Goal: Transaction & Acquisition: Purchase product/service

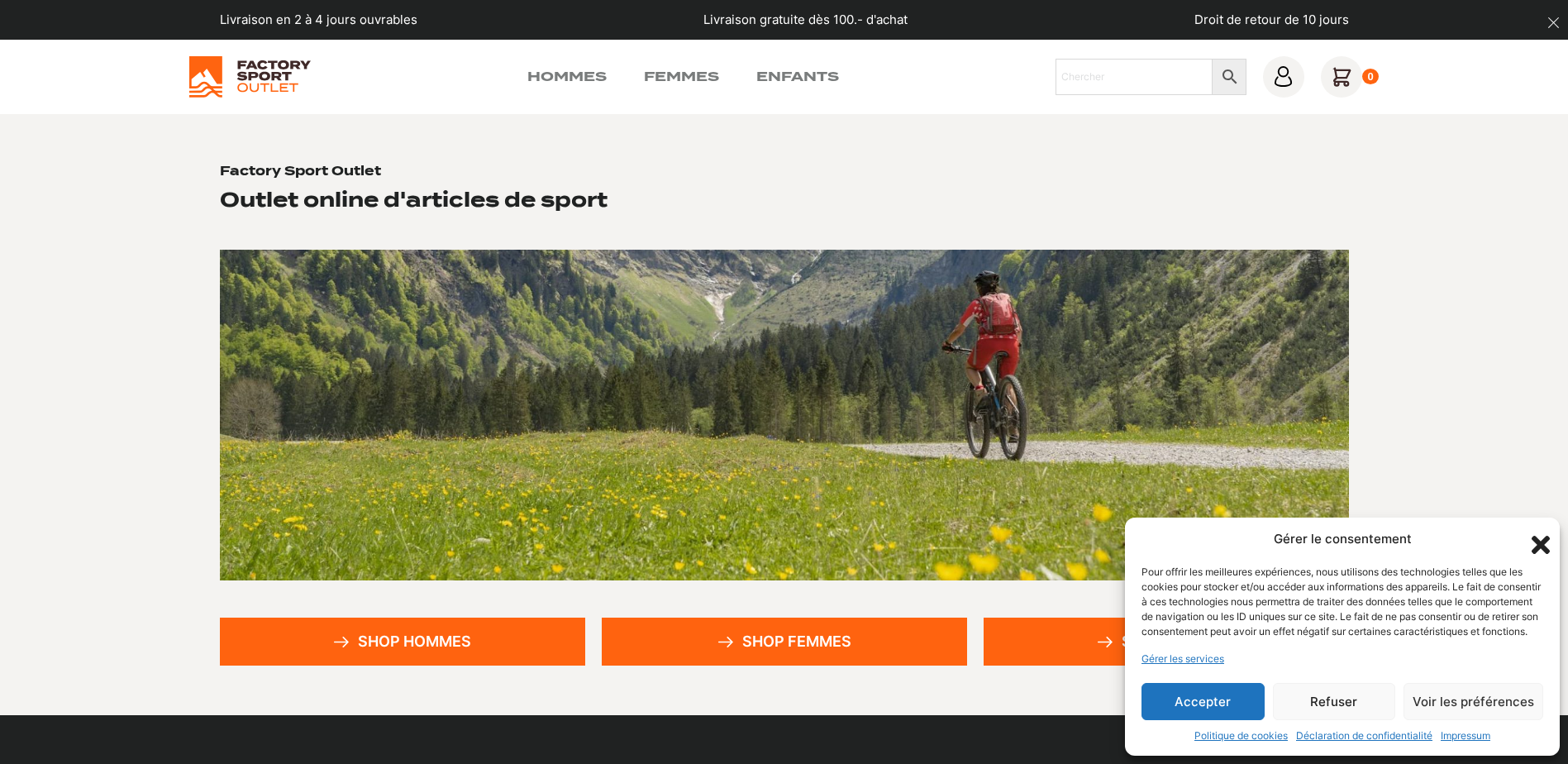
click at [367, 651] on link "Shop hommes" at bounding box center [403, 642] width 365 height 48
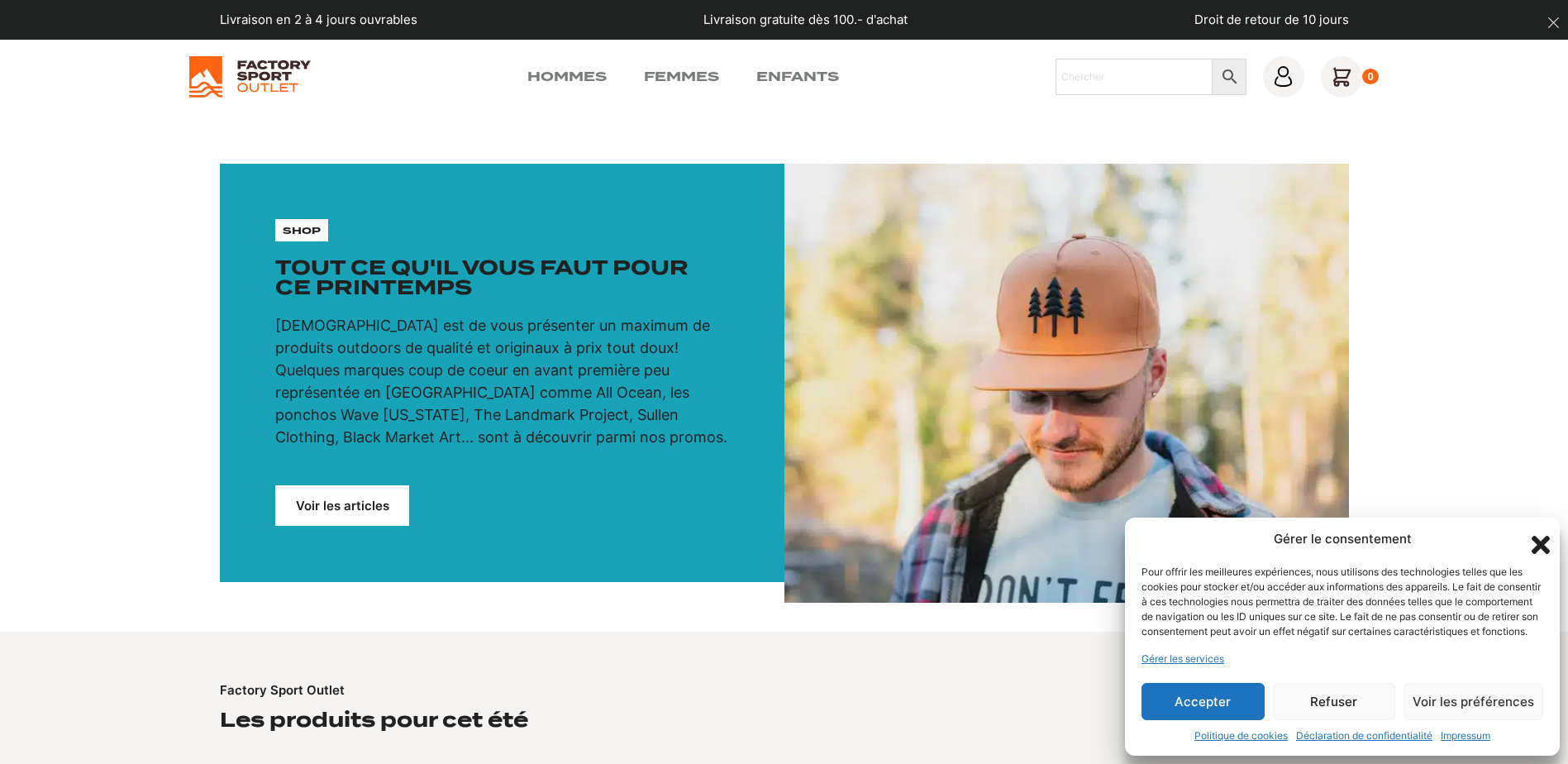
click at [1219, 707] on button "Accepter" at bounding box center [1203, 701] width 124 height 38
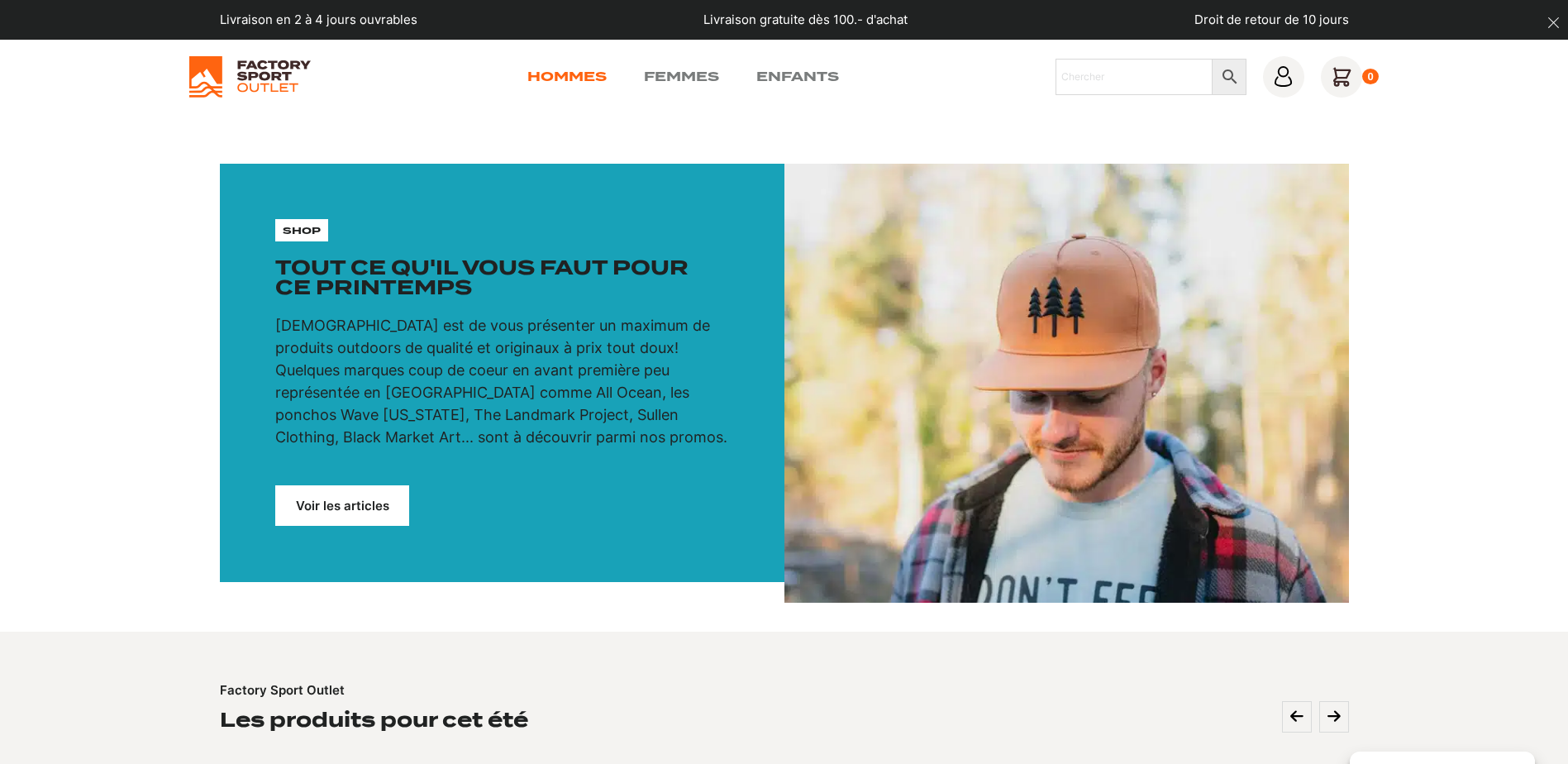
click at [572, 78] on link "Hommes" at bounding box center [567, 76] width 79 height 20
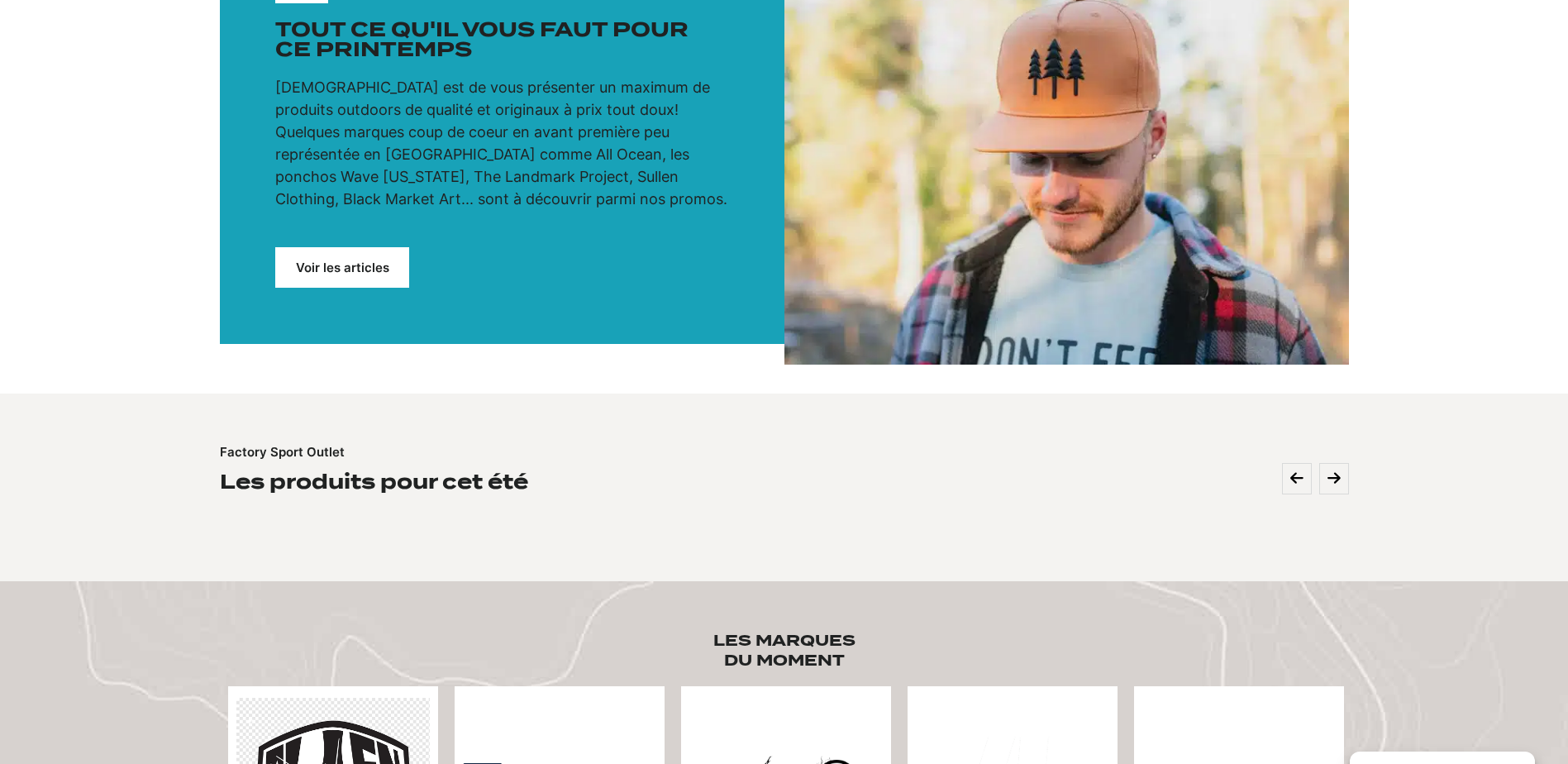
scroll to position [138, 0]
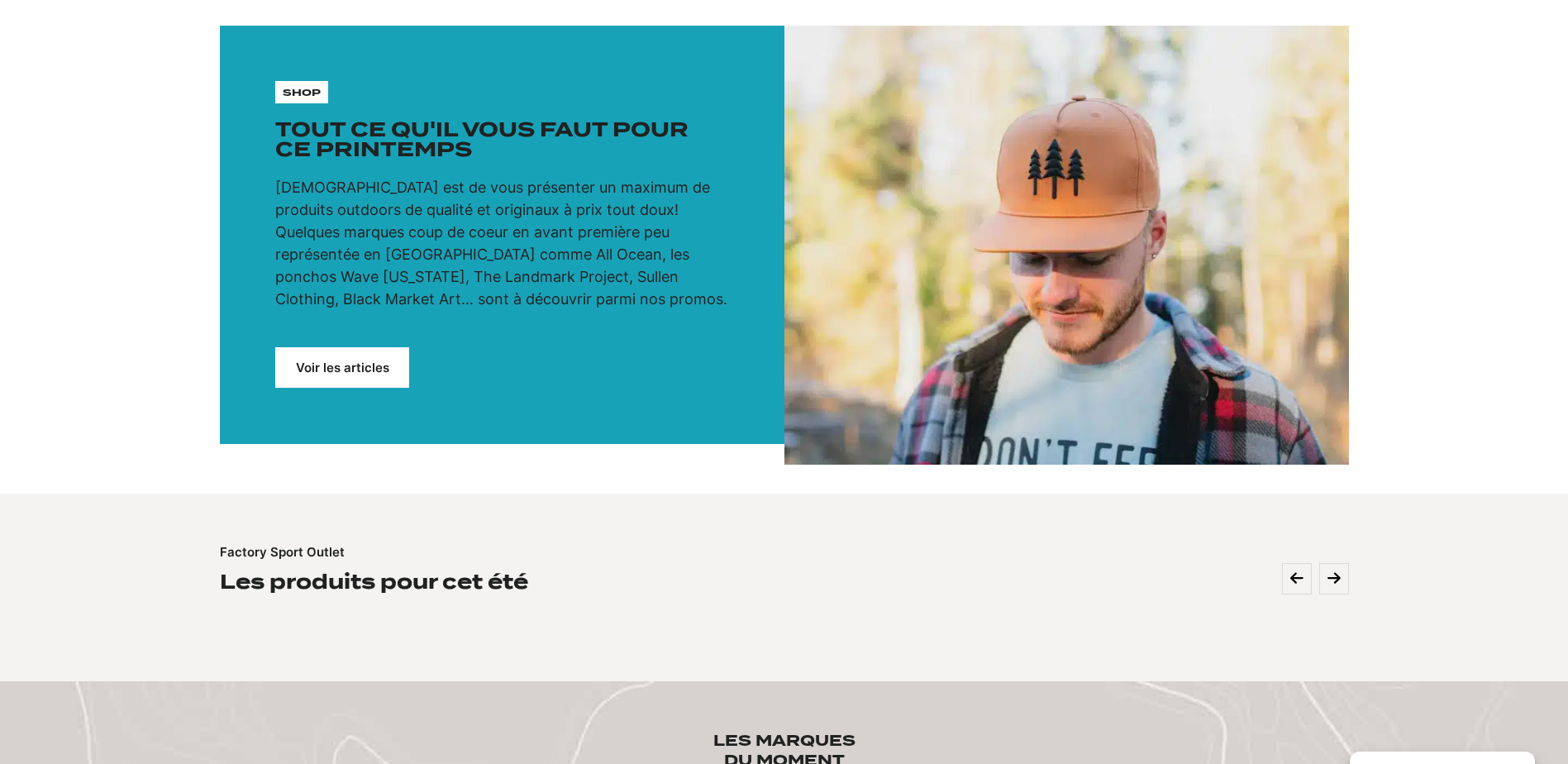
click at [376, 365] on link "Voir les articles" at bounding box center [342, 368] width 134 height 41
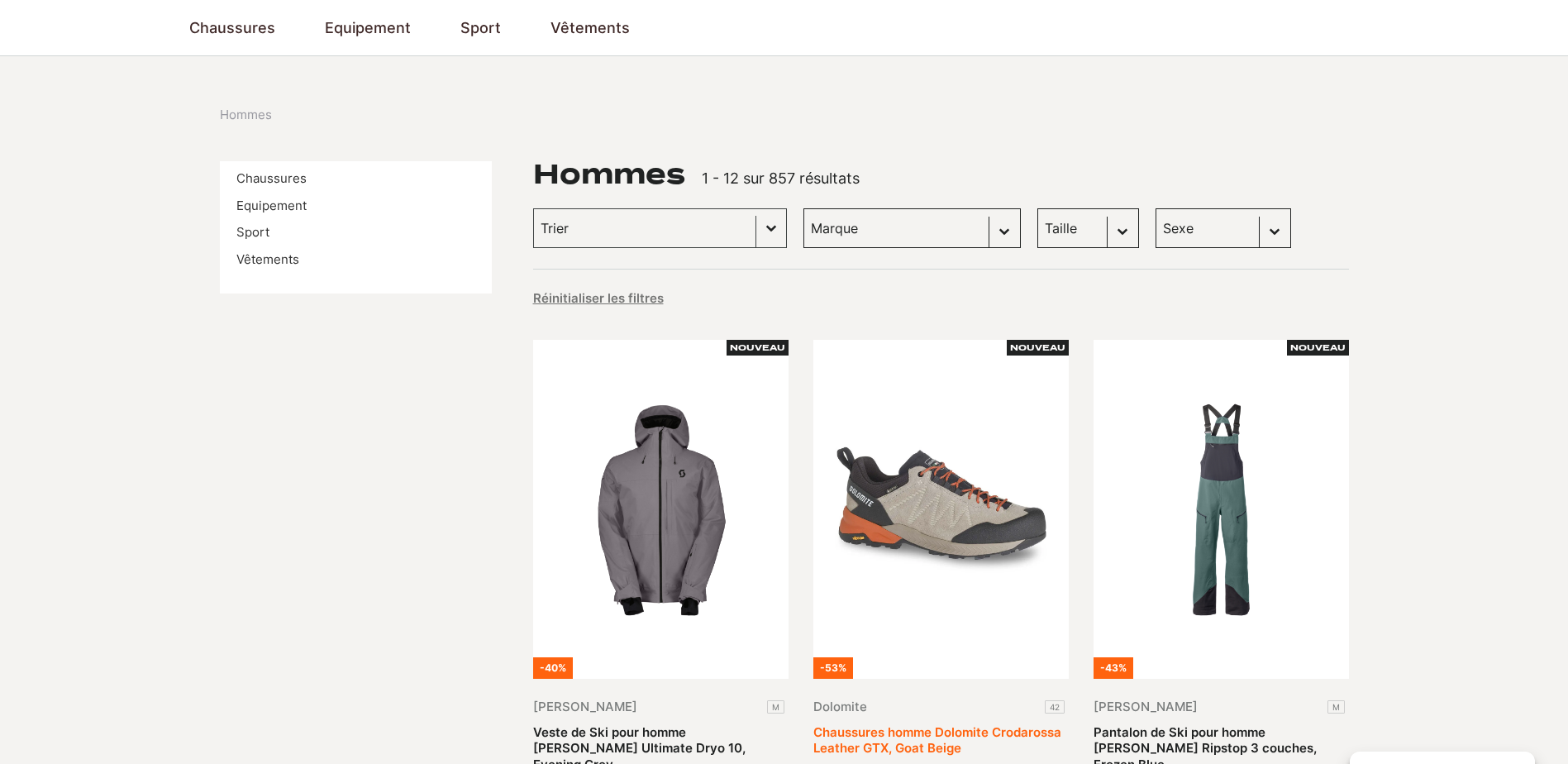
scroll to position [138, 0]
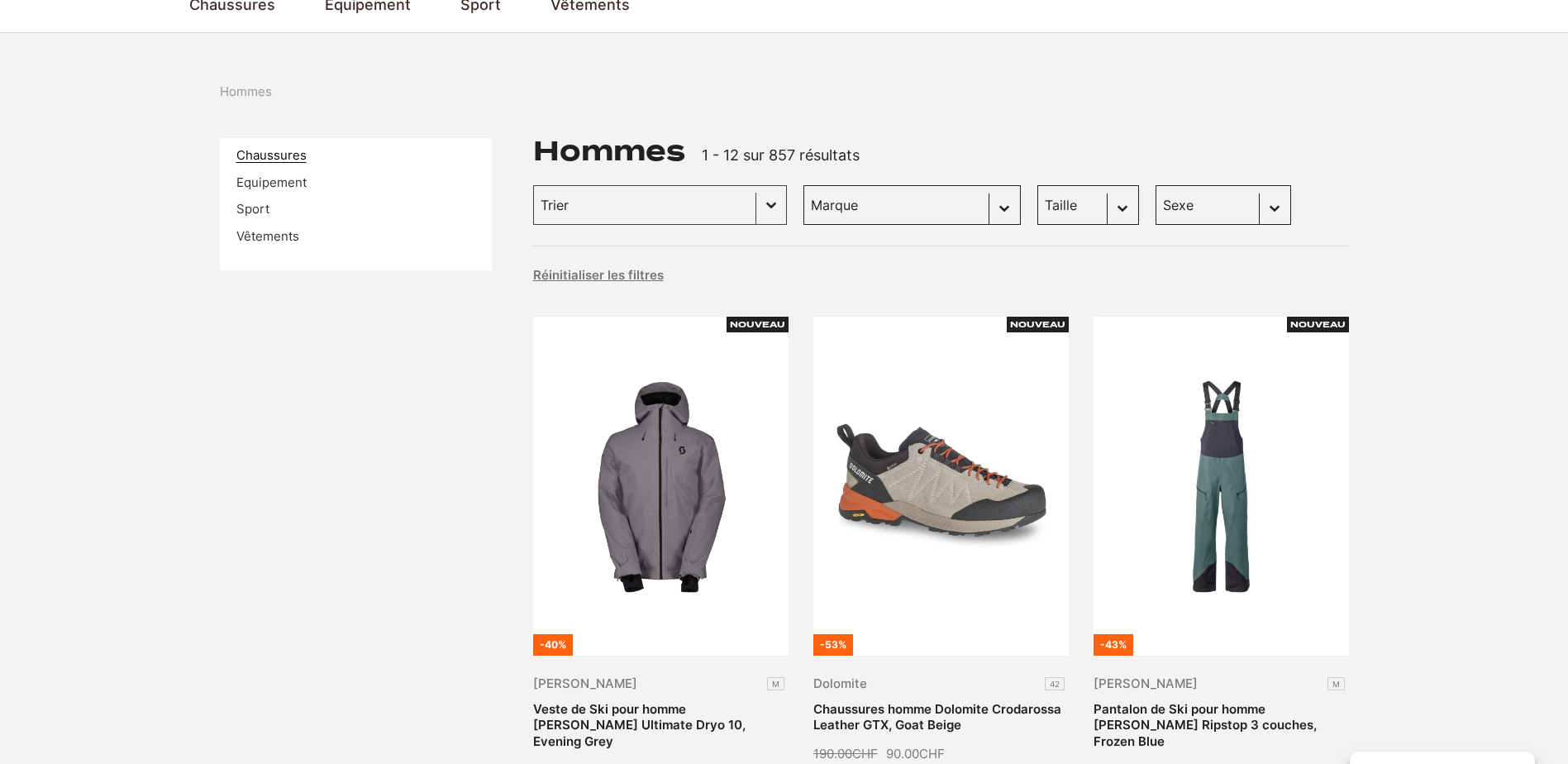
click at [284, 156] on link "Chaussures" at bounding box center [271, 155] width 70 height 15
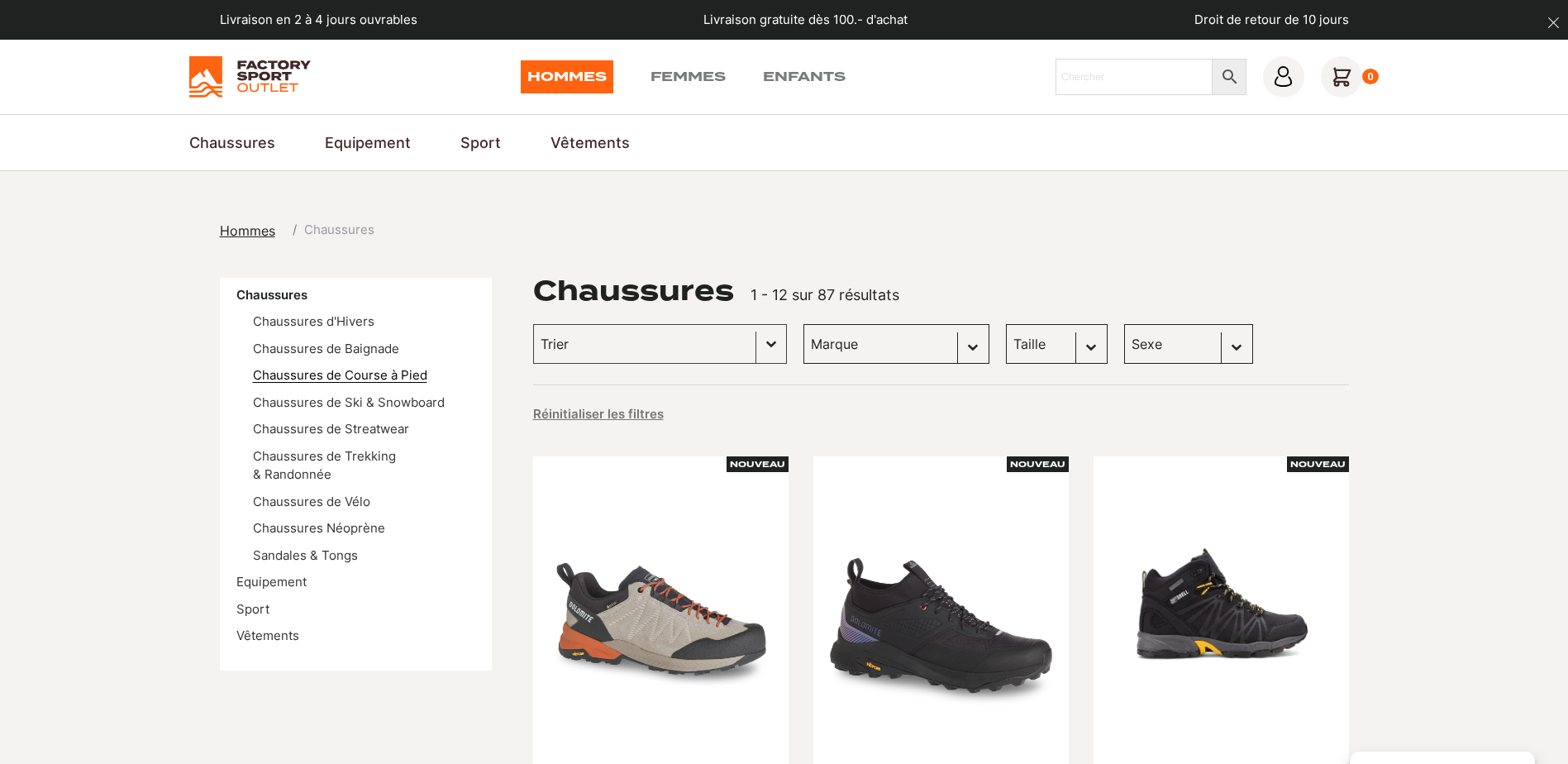
click at [384, 381] on link "Chaussures de Course à Pied" at bounding box center [340, 375] width 175 height 15
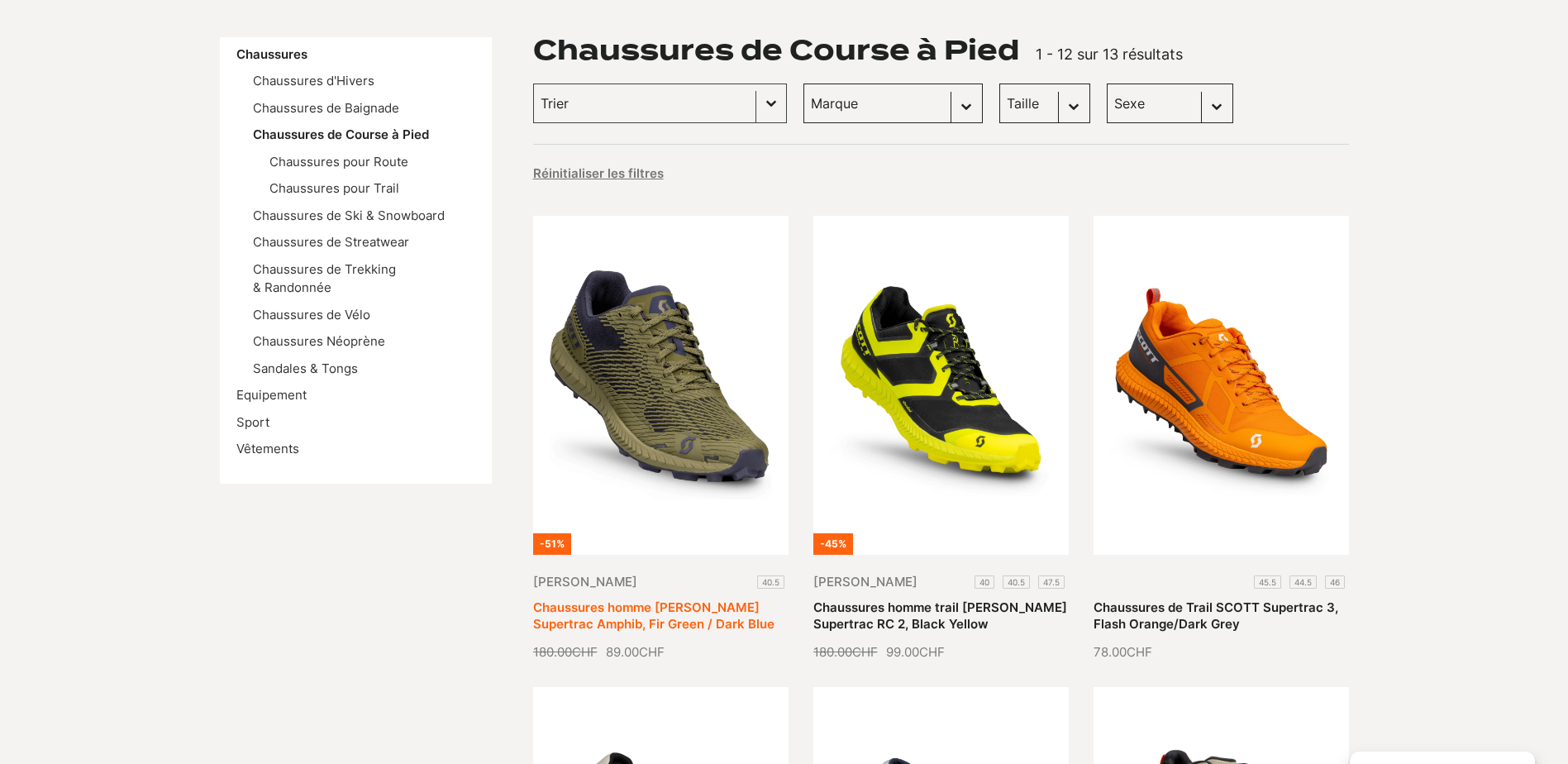
scroll to position [275, 0]
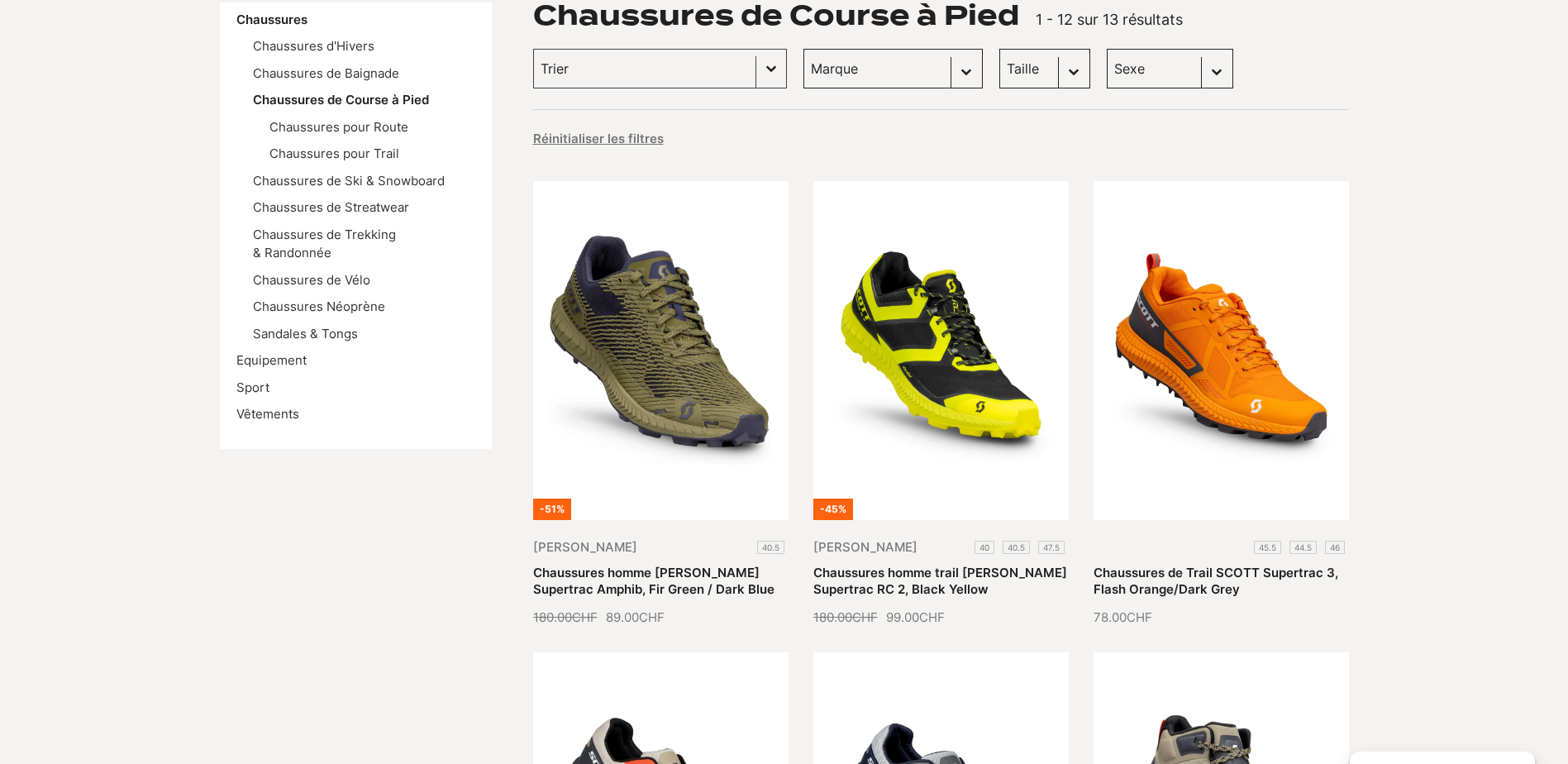
click at [999, 76] on select "Taille 40.5 (1) 41 (1)" at bounding box center [1045, 69] width 91 height 40
click at [1218, 134] on div "Réinitialiser les filtres" at bounding box center [940, 137] width 816 height 22
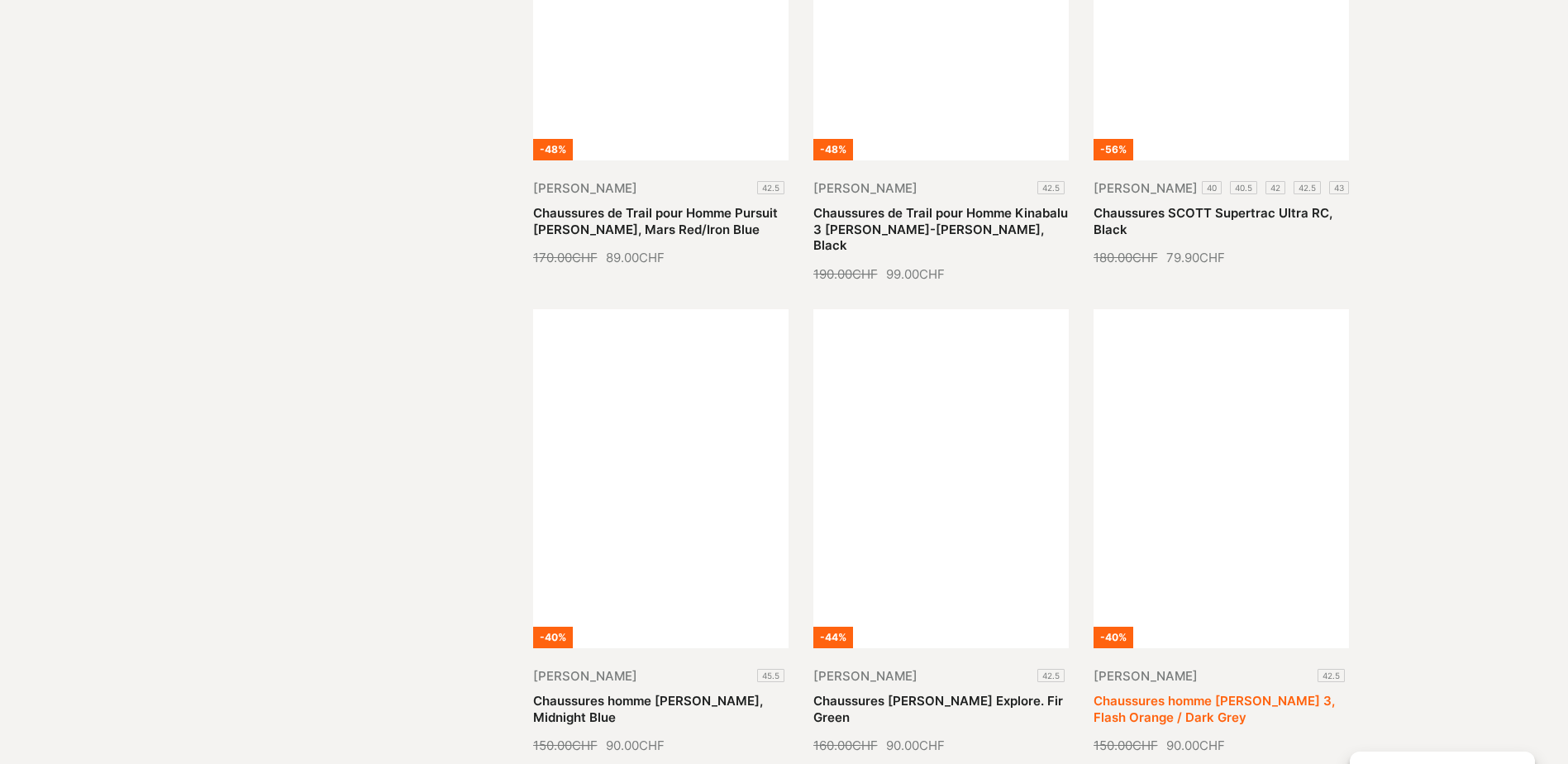
scroll to position [1378, 0]
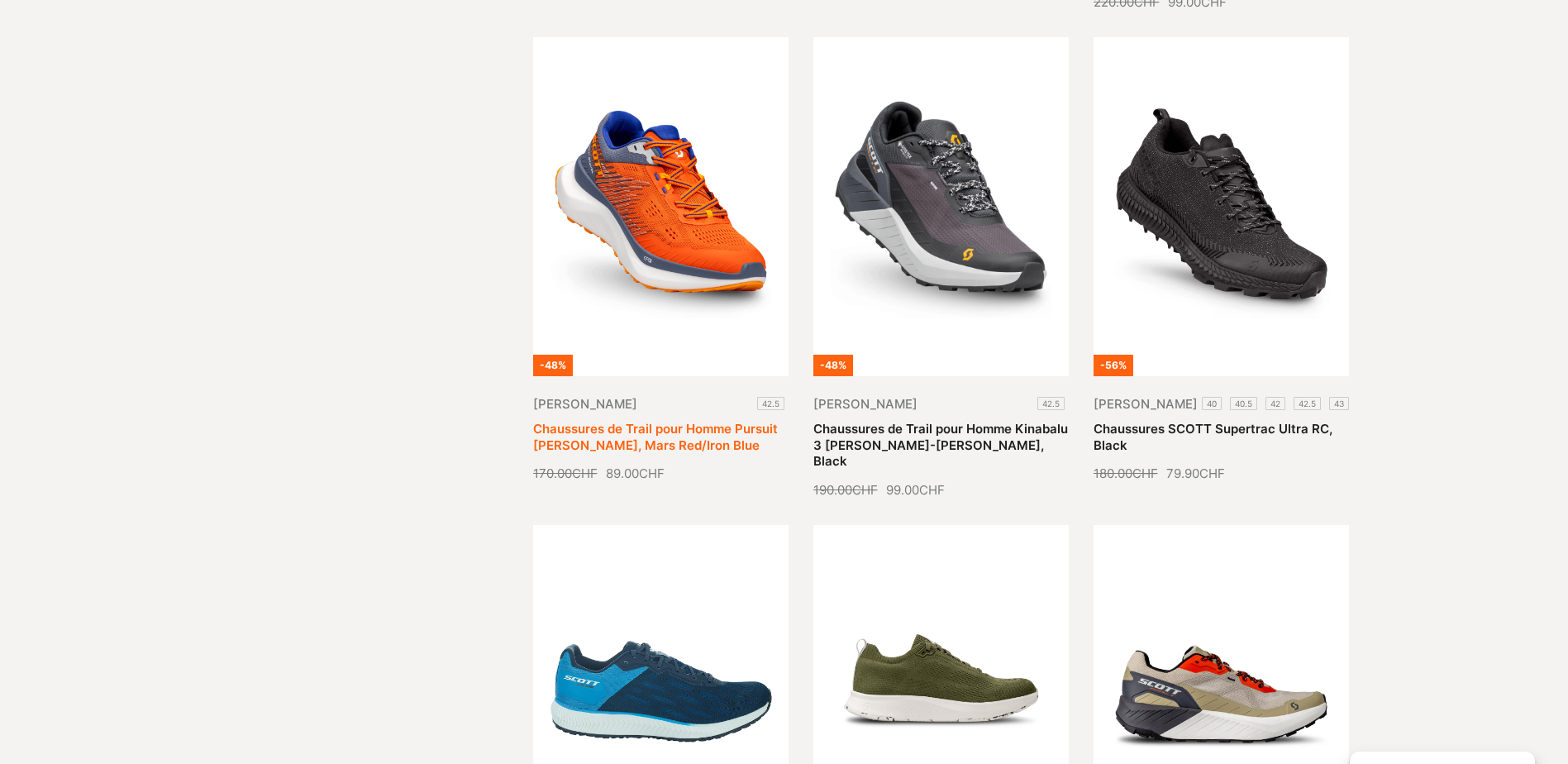
click at [640, 421] on link "Chaussures de Trail pour Homme Pursuit Gravel SCOTT, Mars Red/Iron Blue" at bounding box center [655, 437] width 244 height 32
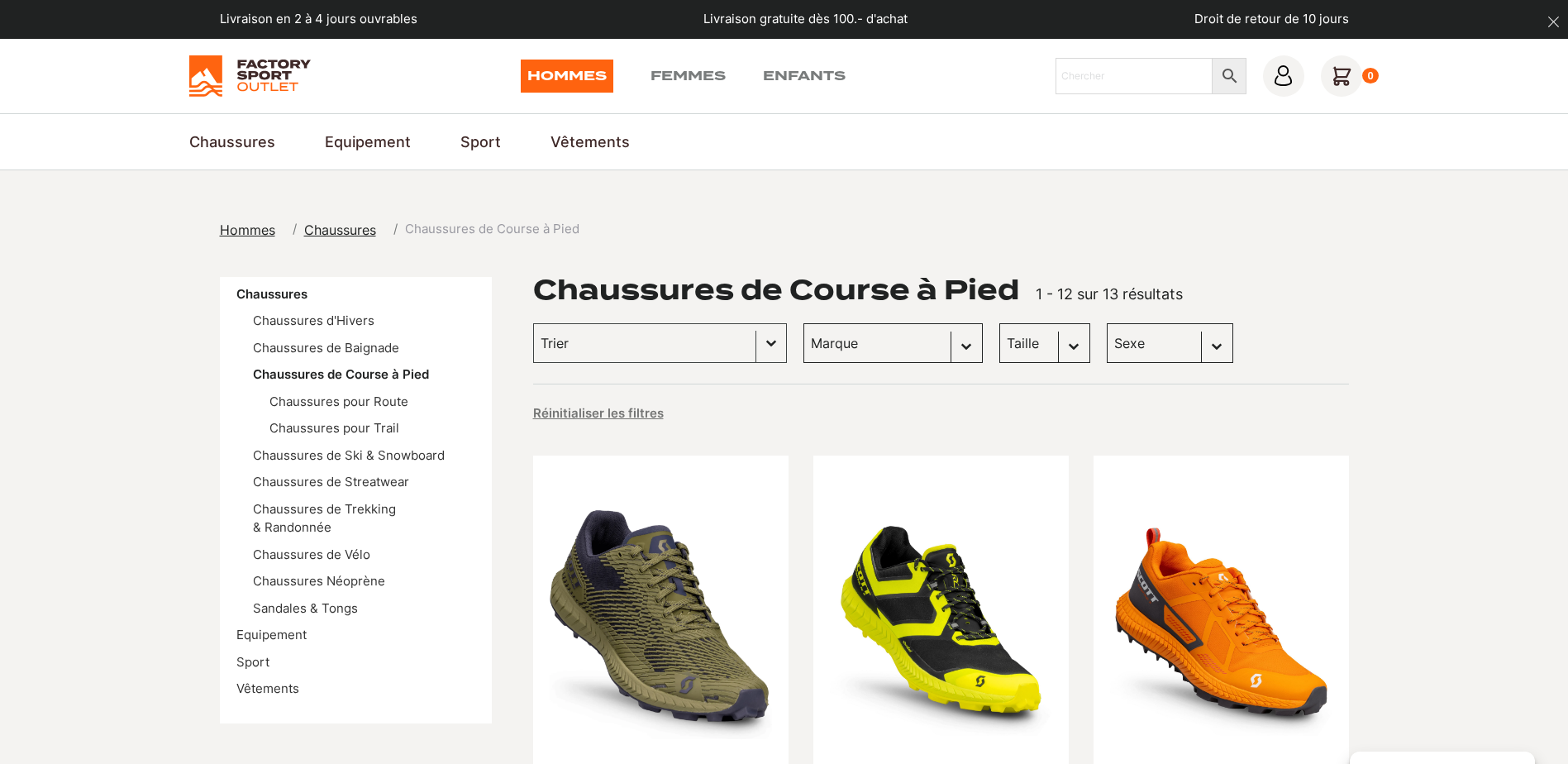
scroll to position [0, 0]
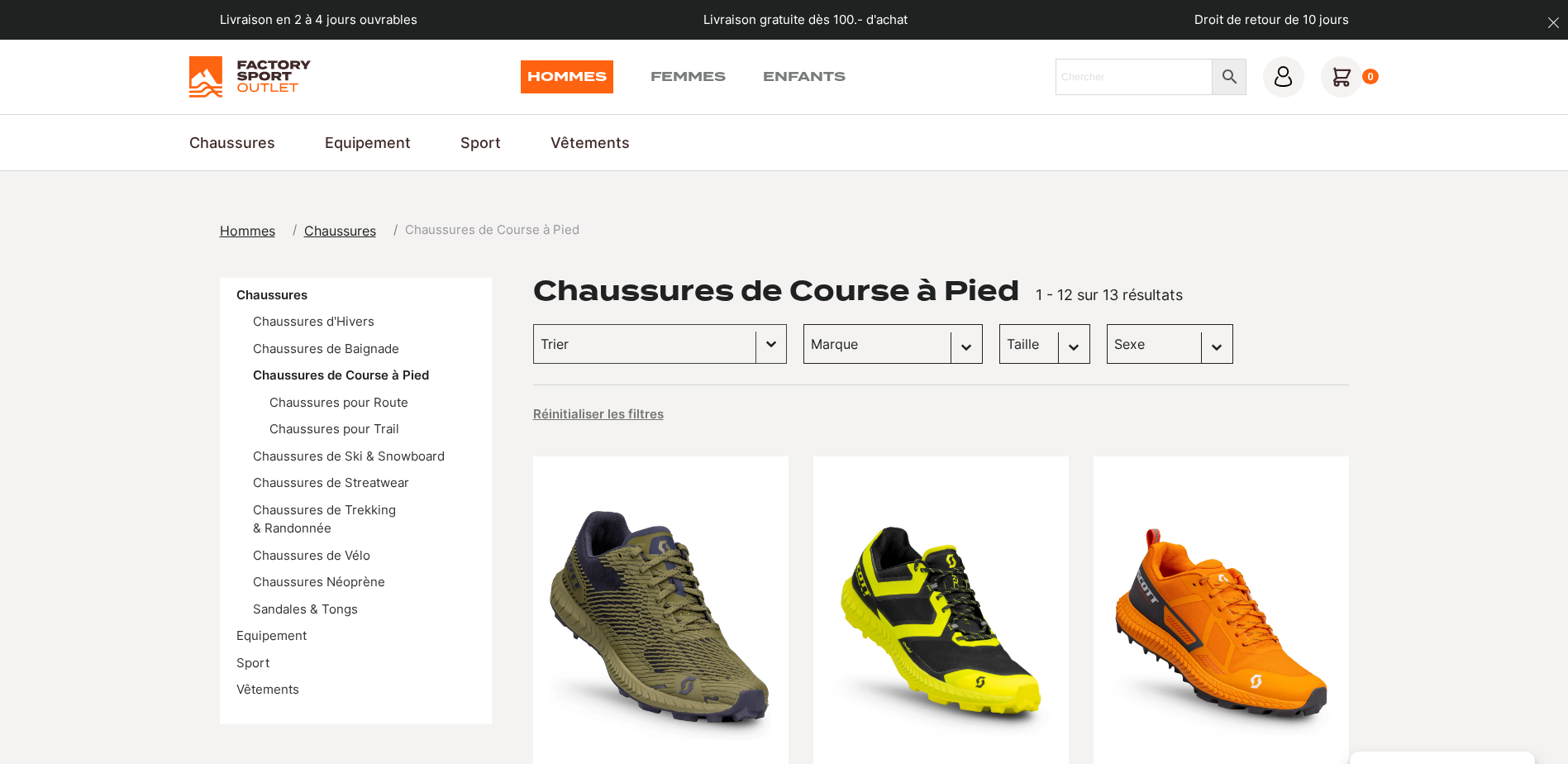
click at [999, 352] on select "Taille 40.5 (1) 41 (1)" at bounding box center [1045, 344] width 91 height 40
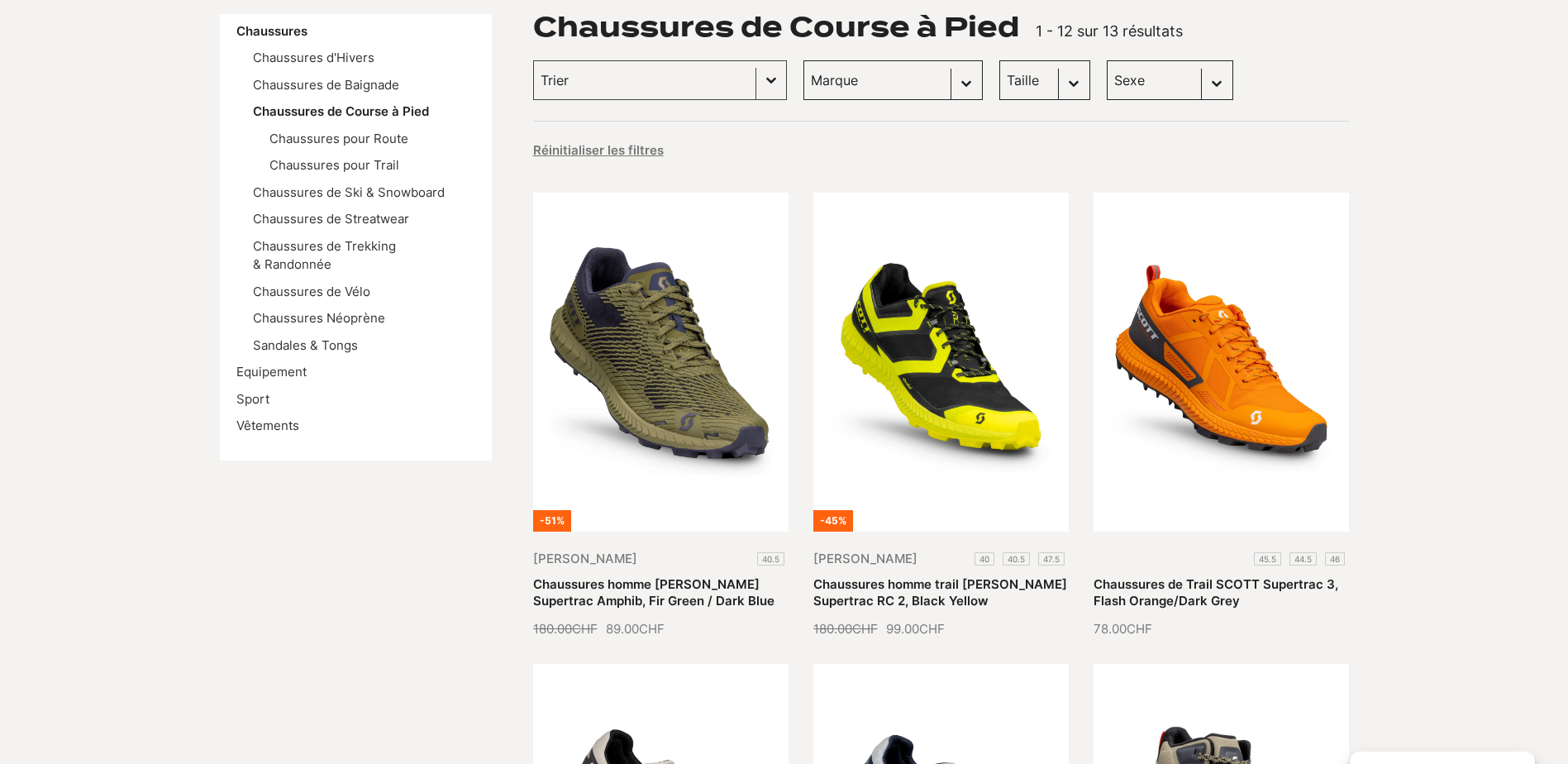
scroll to position [138, 0]
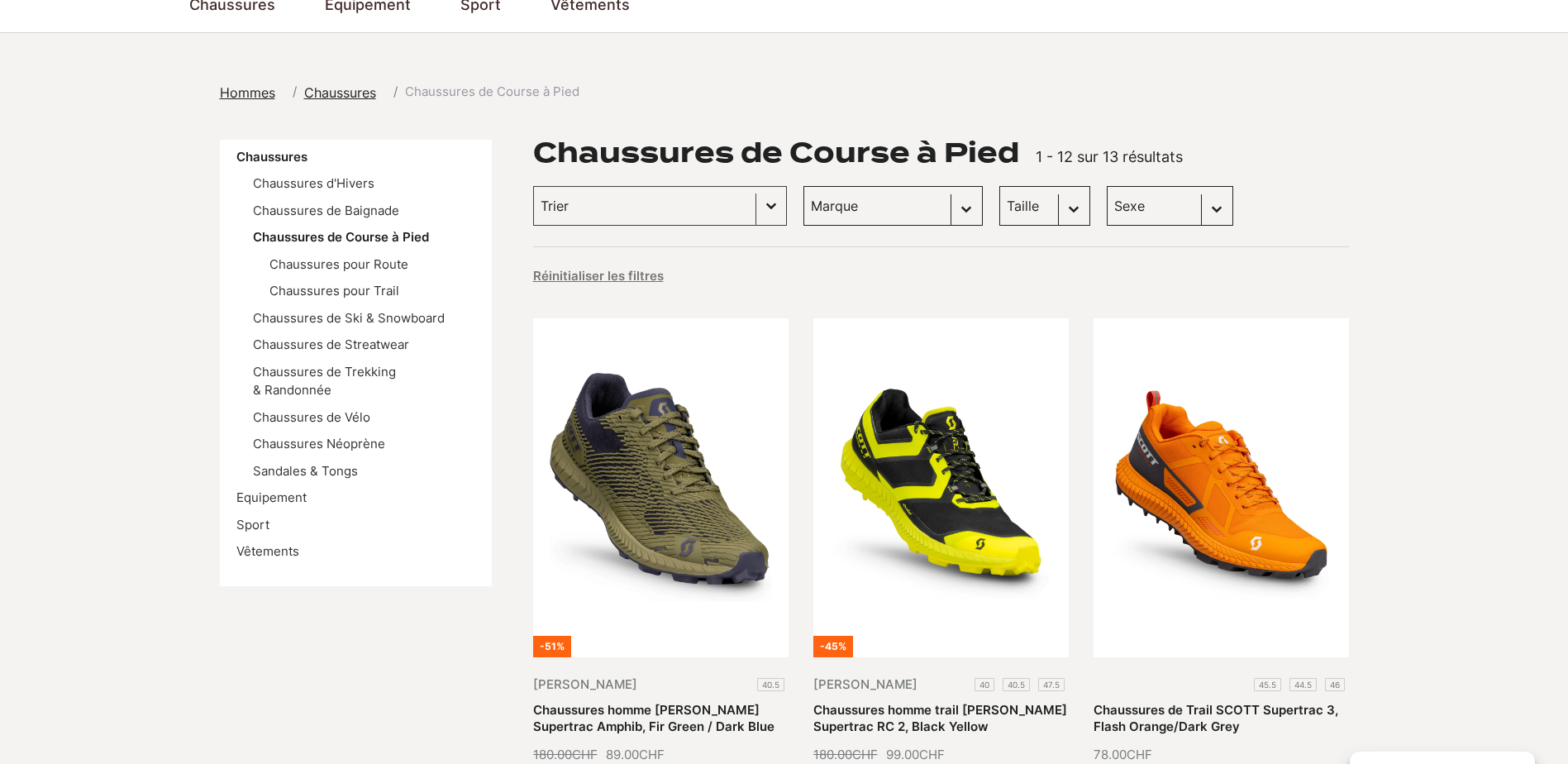
click at [936, 252] on div "Réinitialiser les filtres" at bounding box center [940, 271] width 816 height 50
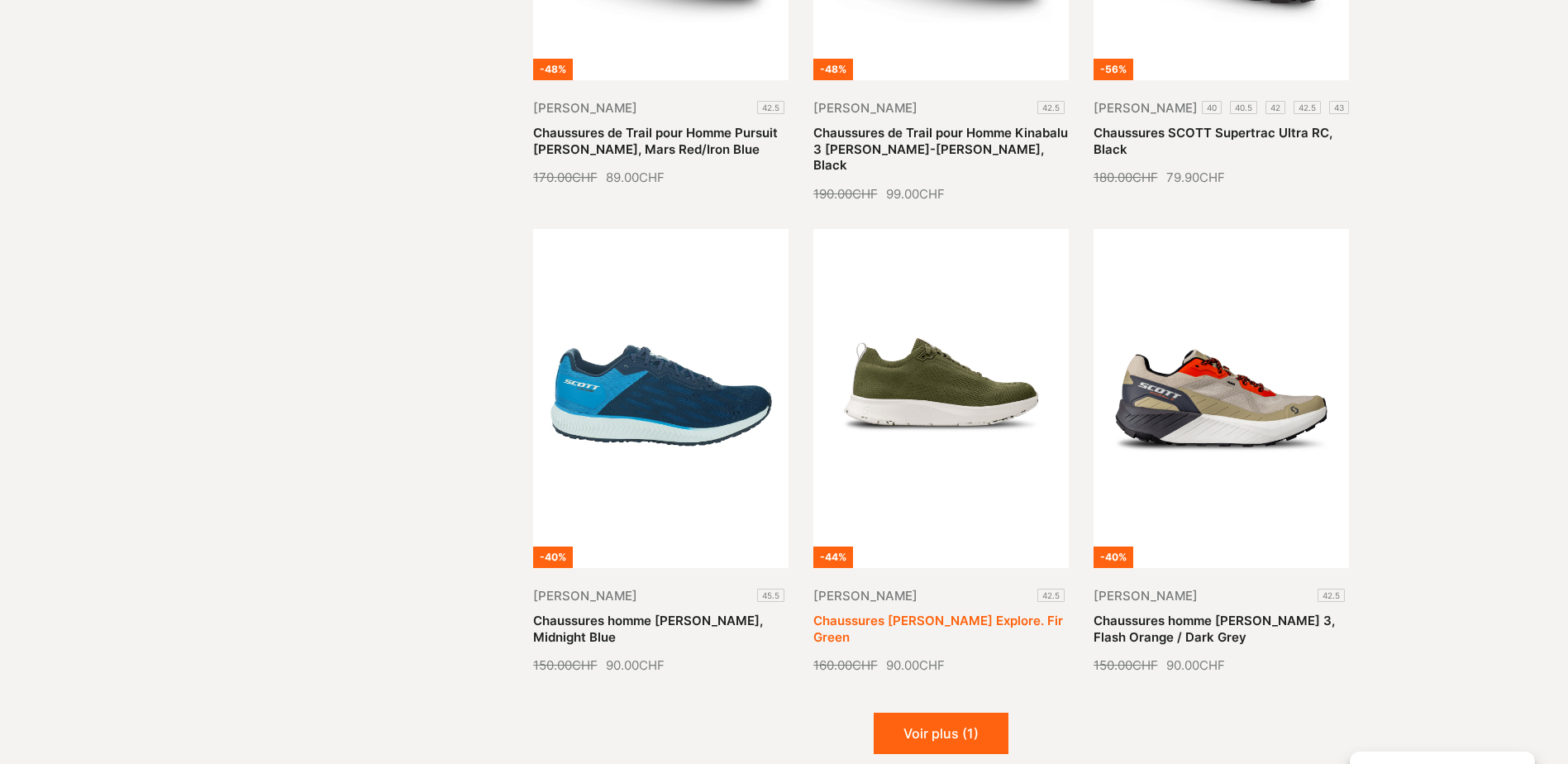
scroll to position [1792, 0]
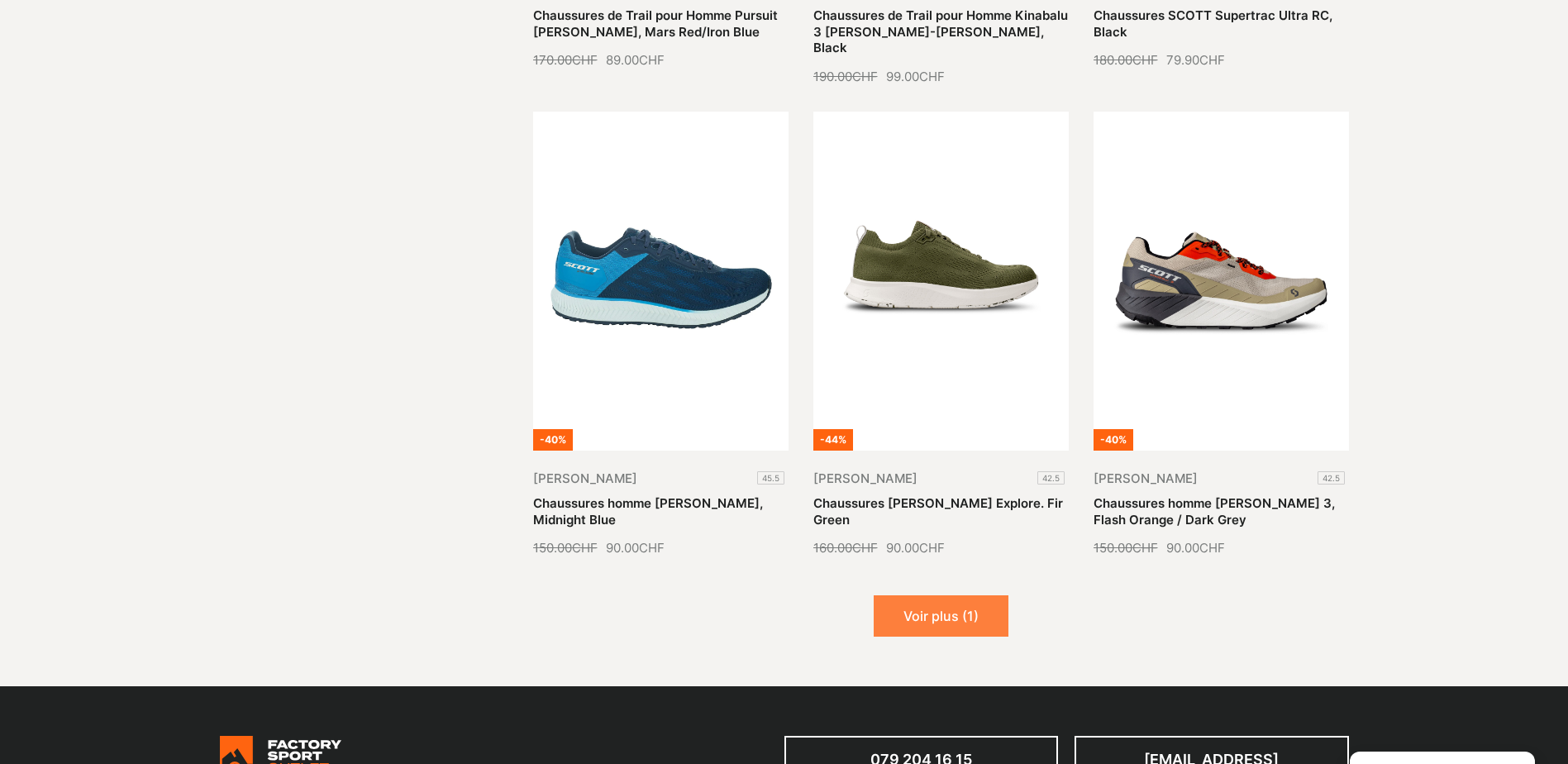
click at [967, 602] on button "Voir plus (1)" at bounding box center [941, 615] width 135 height 42
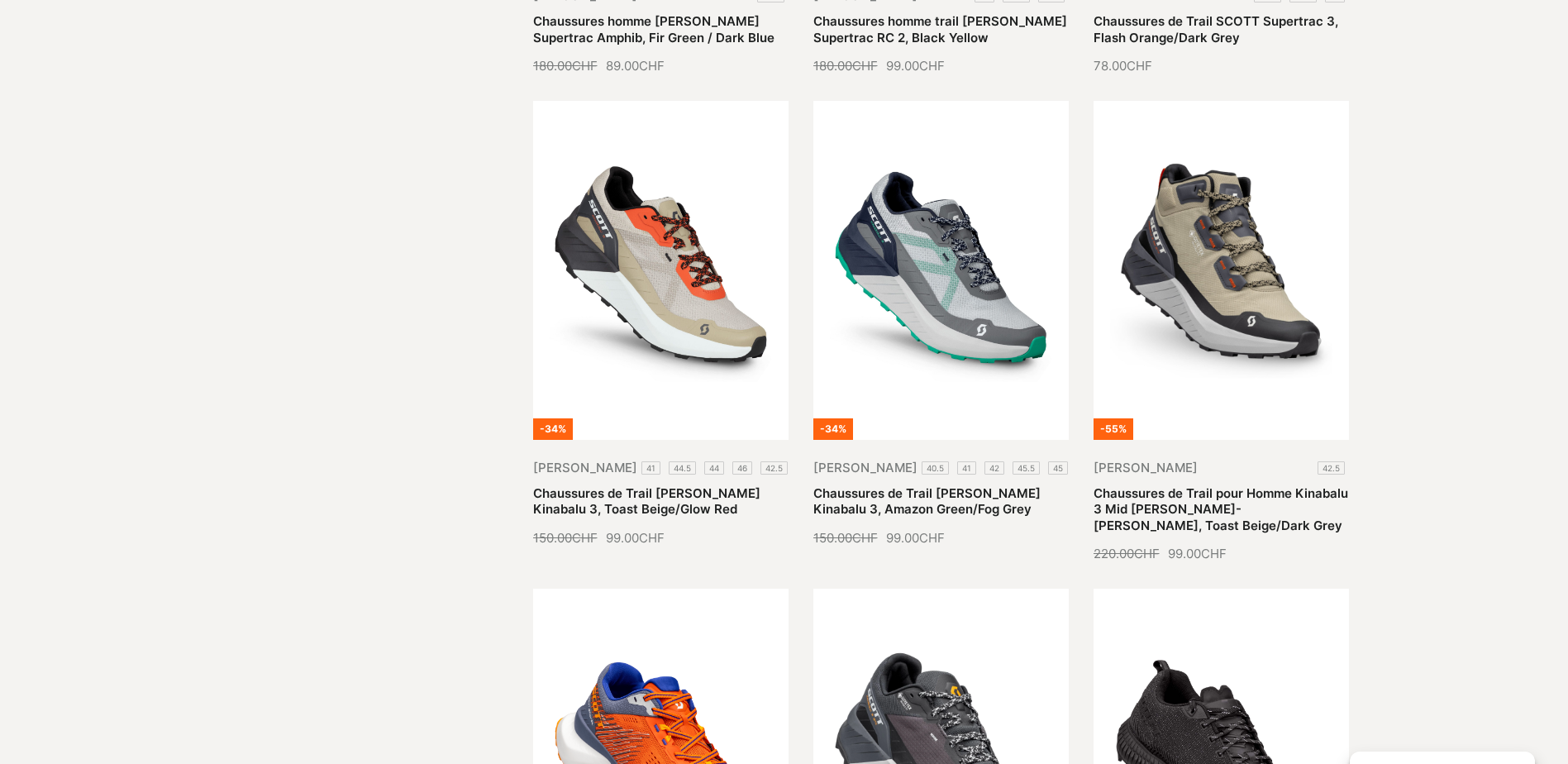
scroll to position [689, 0]
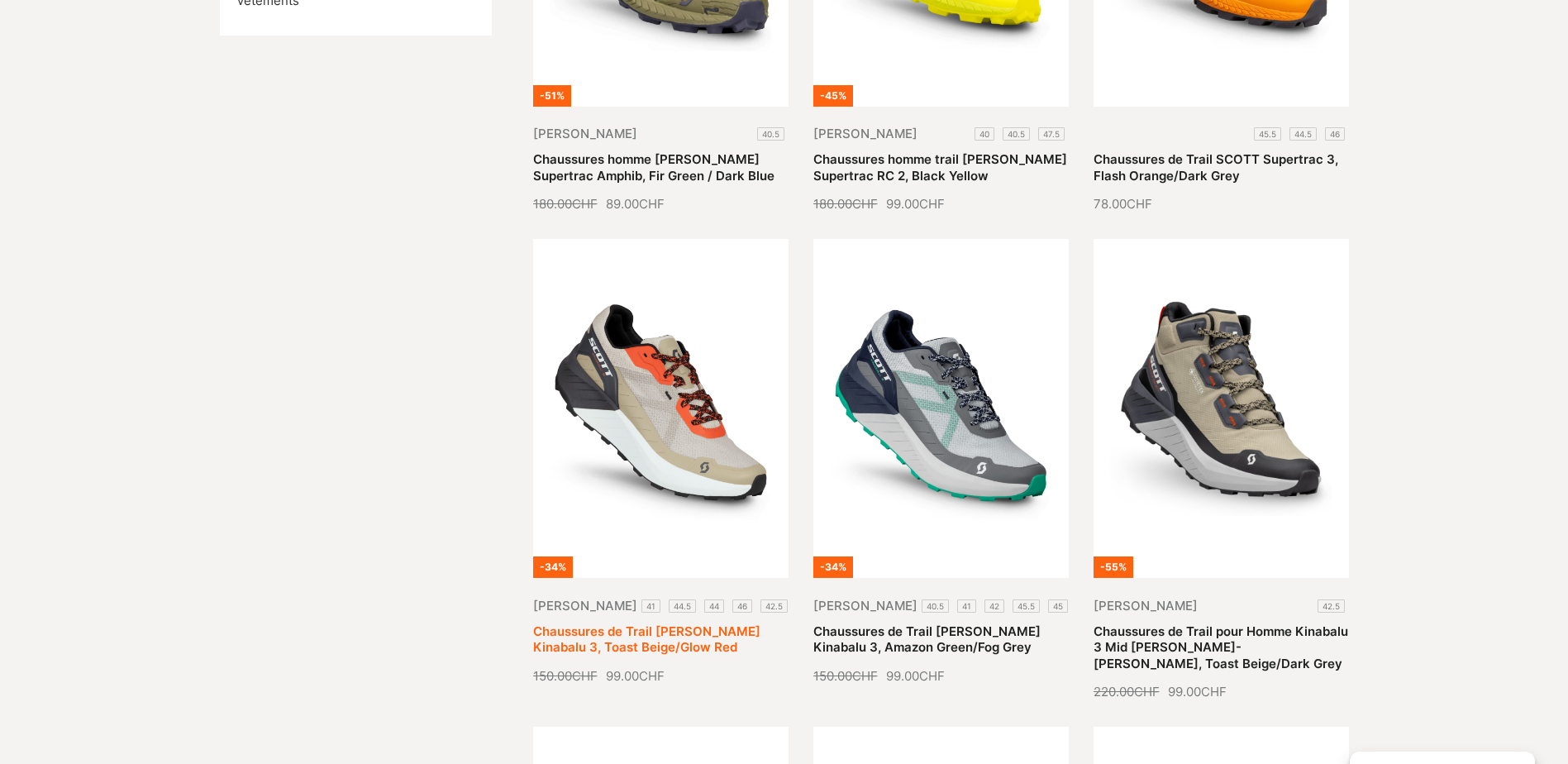
click at [660, 623] on link "Chaussures de Trail SCOTT Kinabalu 3, Toast Beige/Glow Red" at bounding box center [646, 638] width 227 height 32
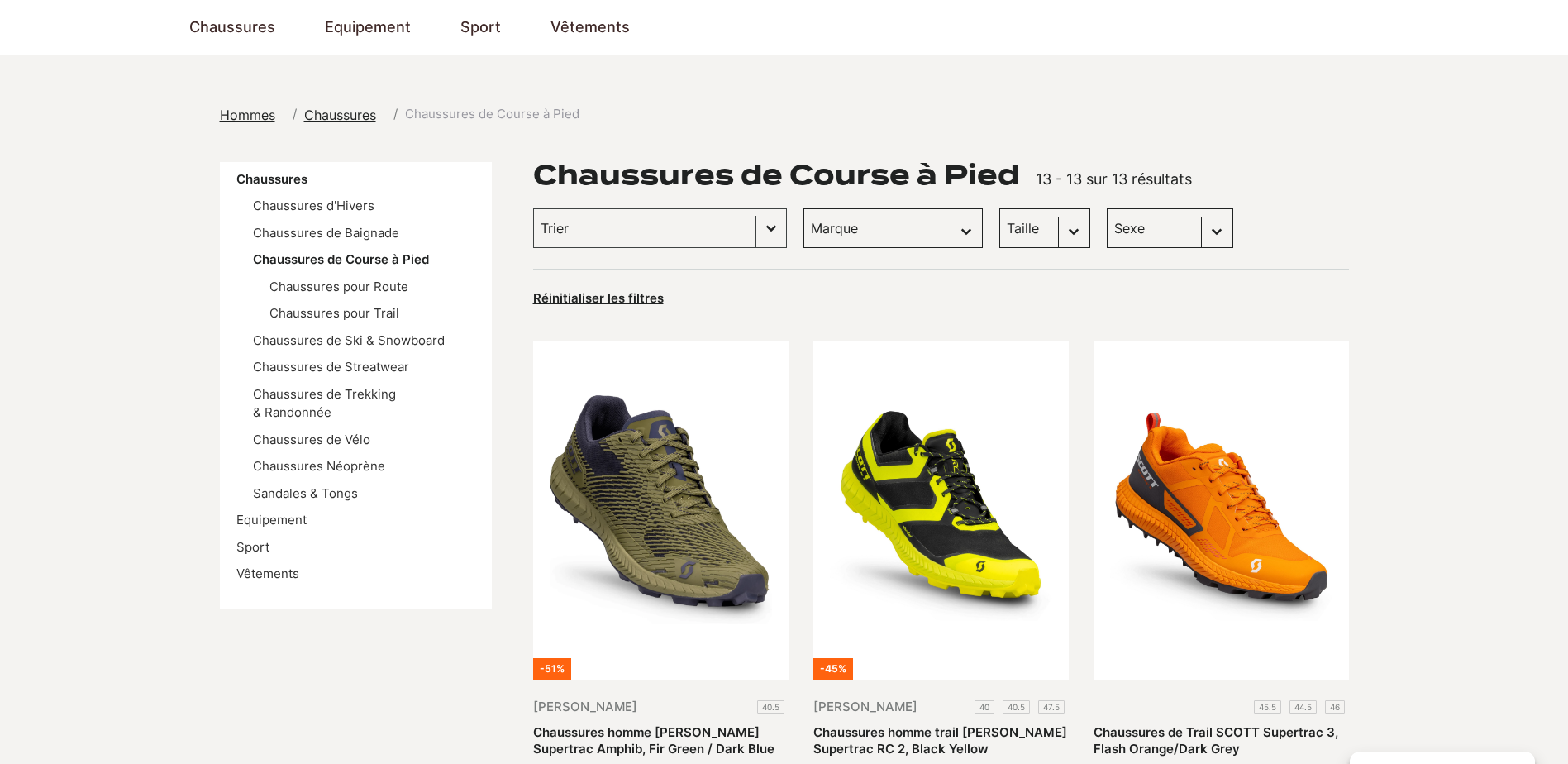
scroll to position [0, 0]
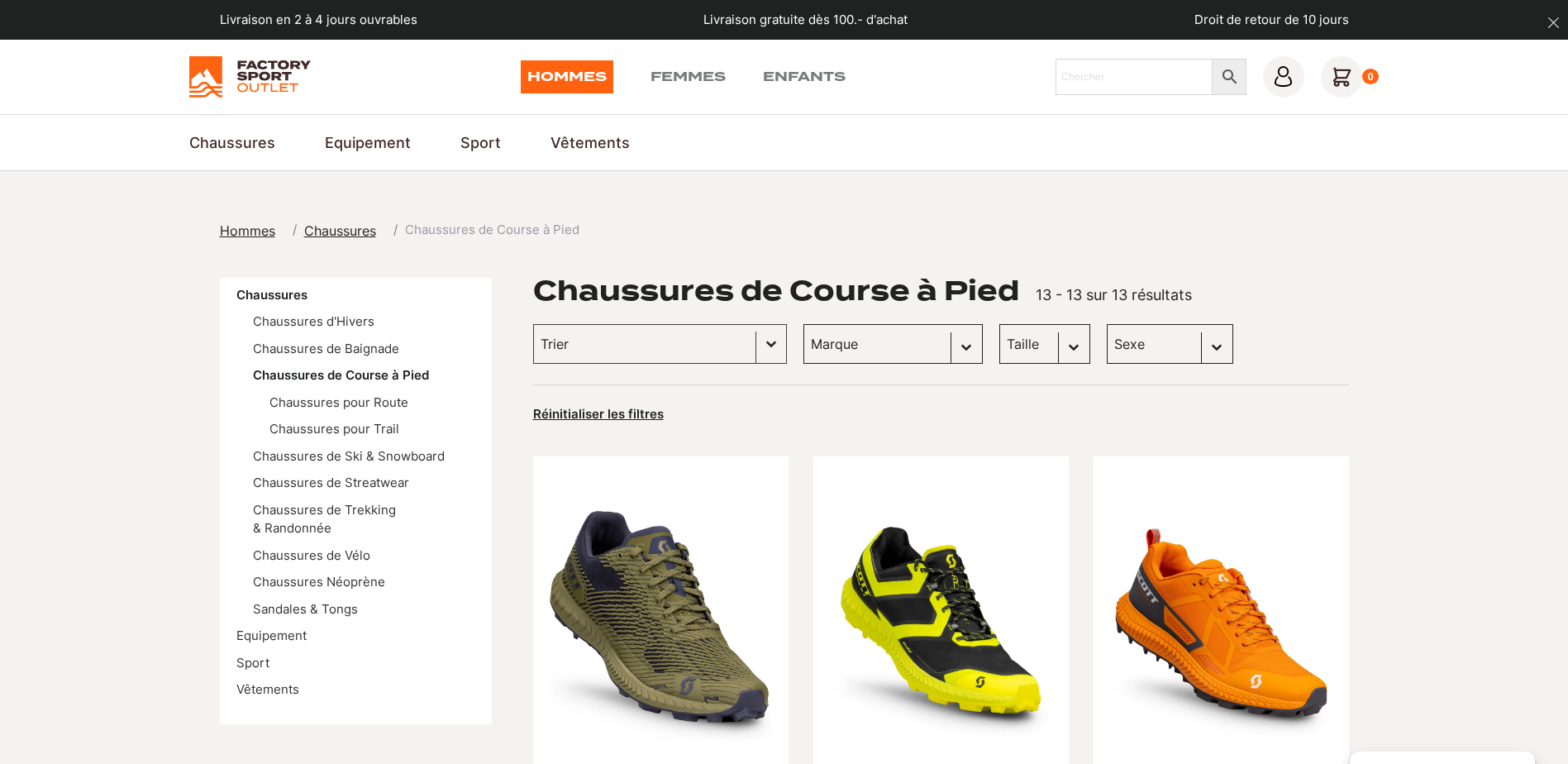
click at [214, 73] on img at bounding box center [250, 76] width 122 height 42
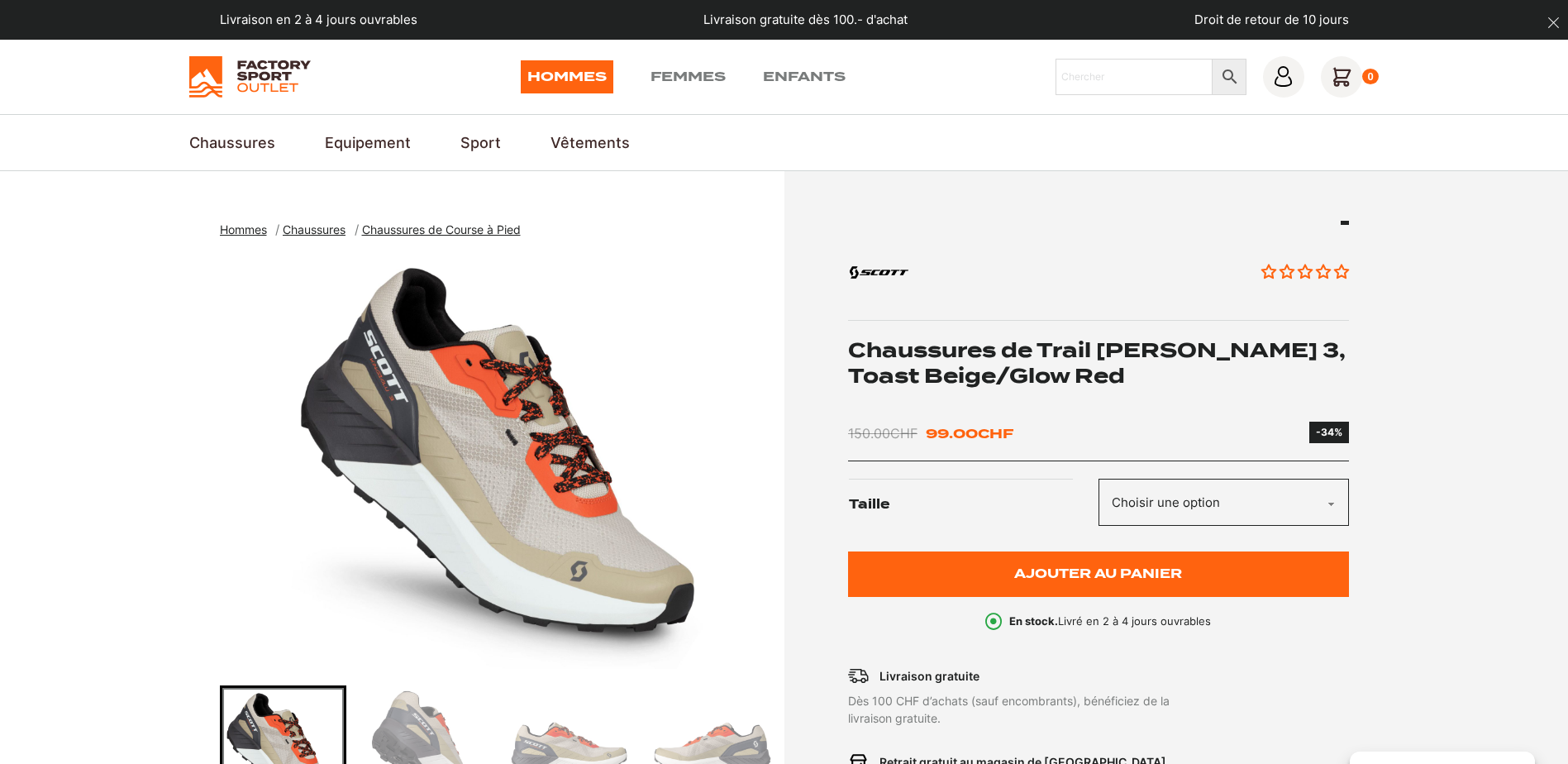
click at [1230, 512] on select "Choisir une option 41 44.5 44 46 42.5" at bounding box center [1223, 502] width 250 height 47
click at [1099, 479] on select "Choisir une option 41 44.5 44 46 42.5" at bounding box center [1223, 502] width 250 height 47
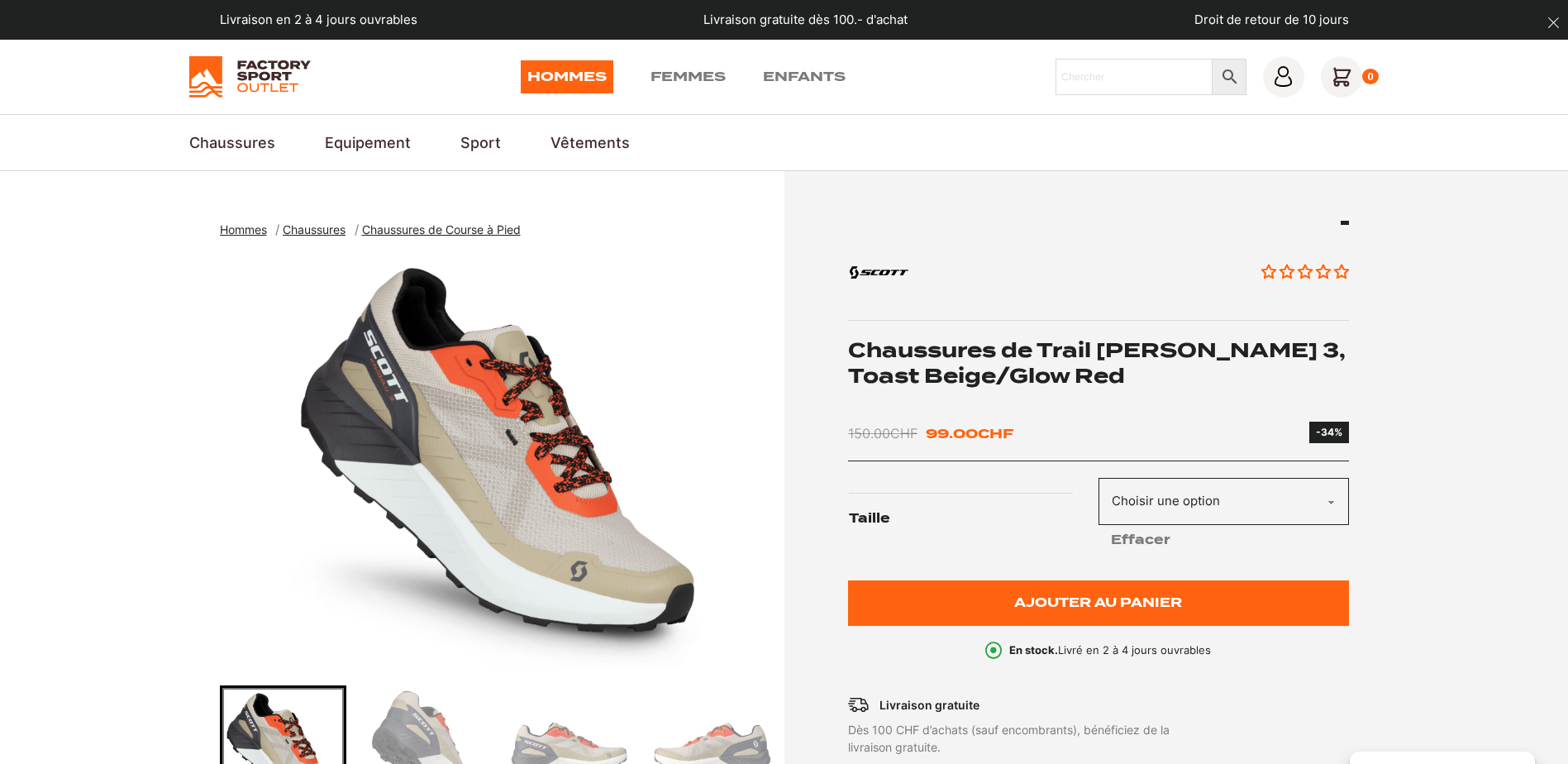
select select "44"
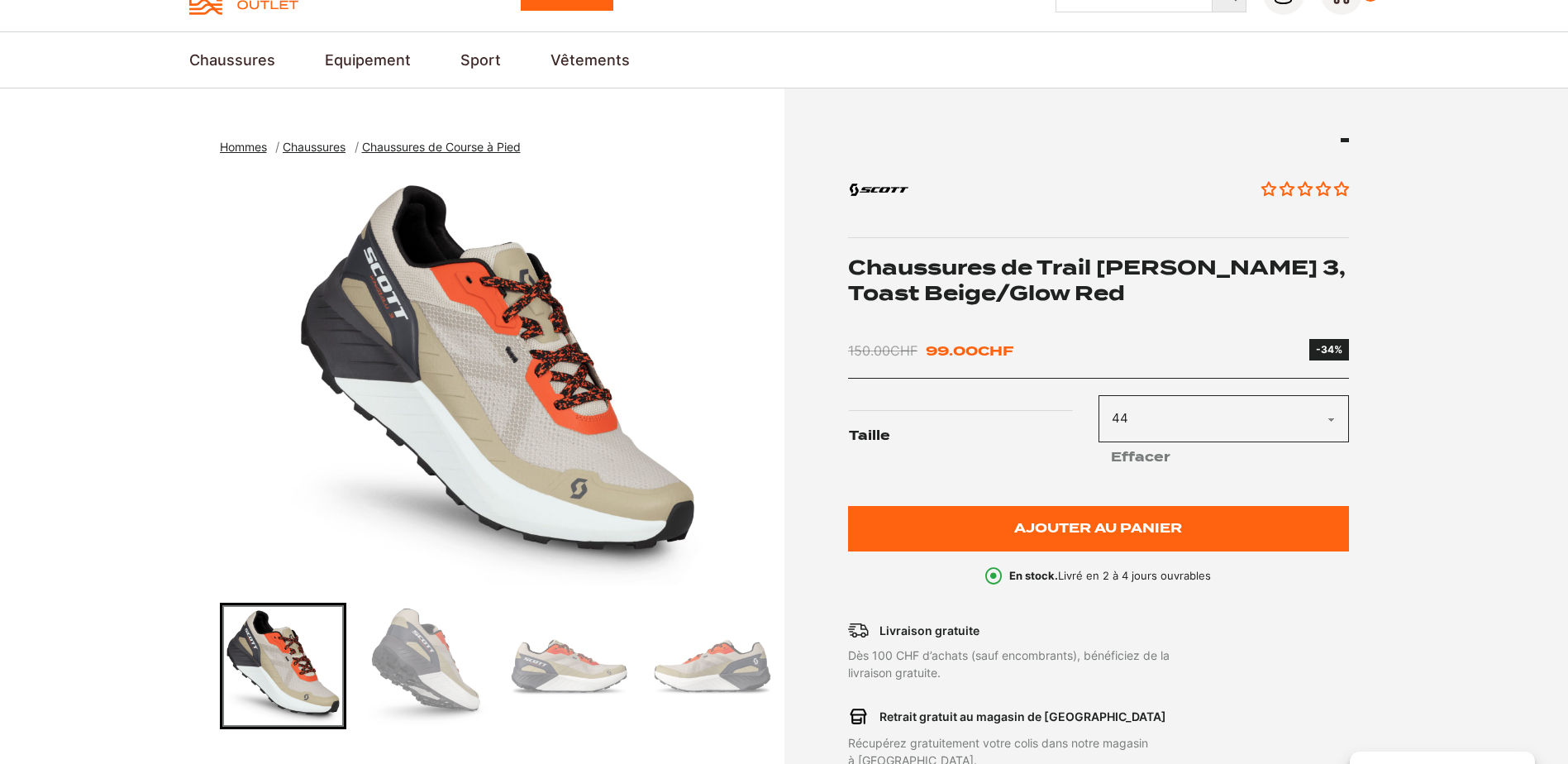
scroll to position [138, 0]
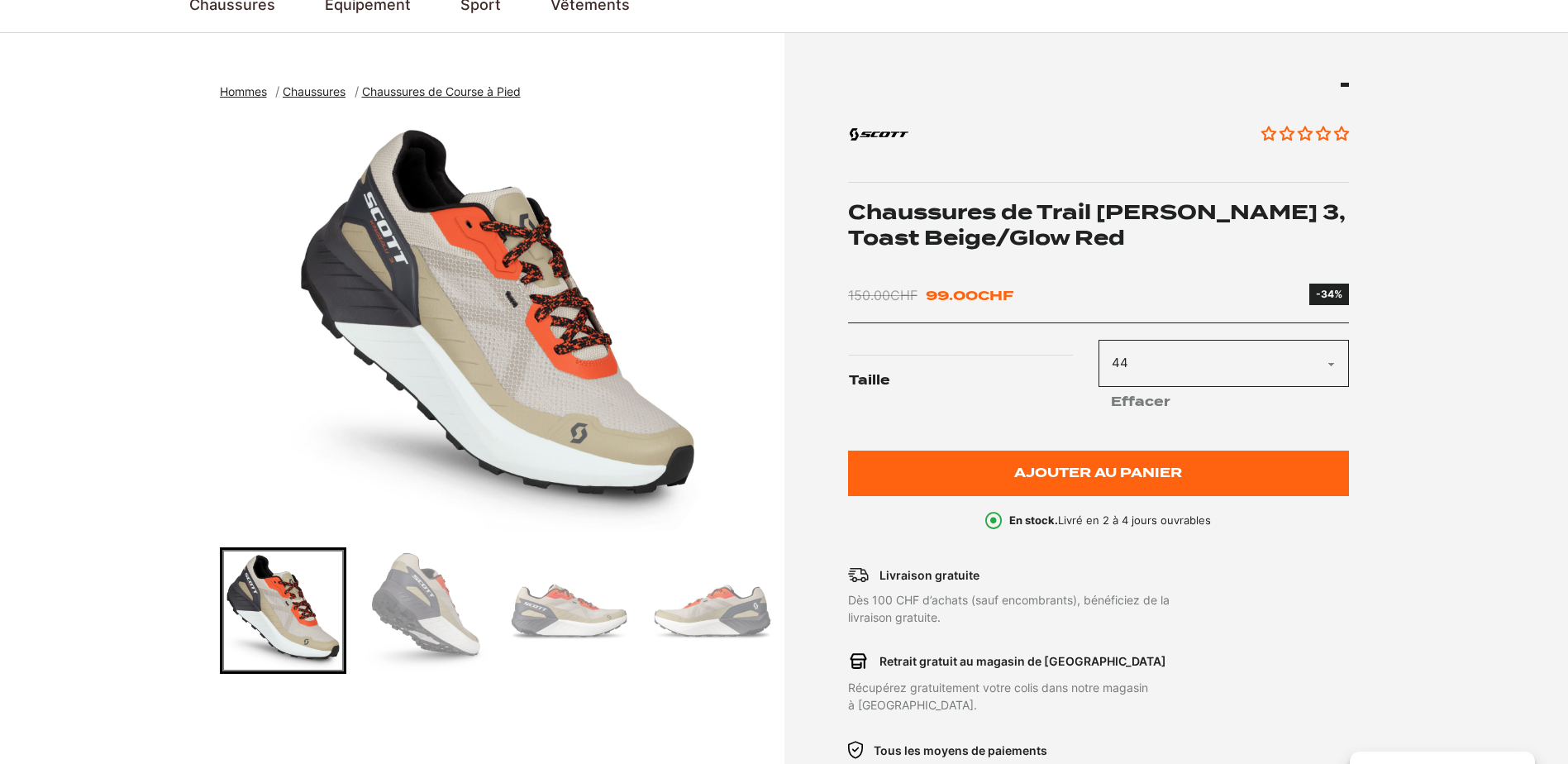
click at [457, 619] on img "Go to slide 2" at bounding box center [426, 610] width 122 height 122
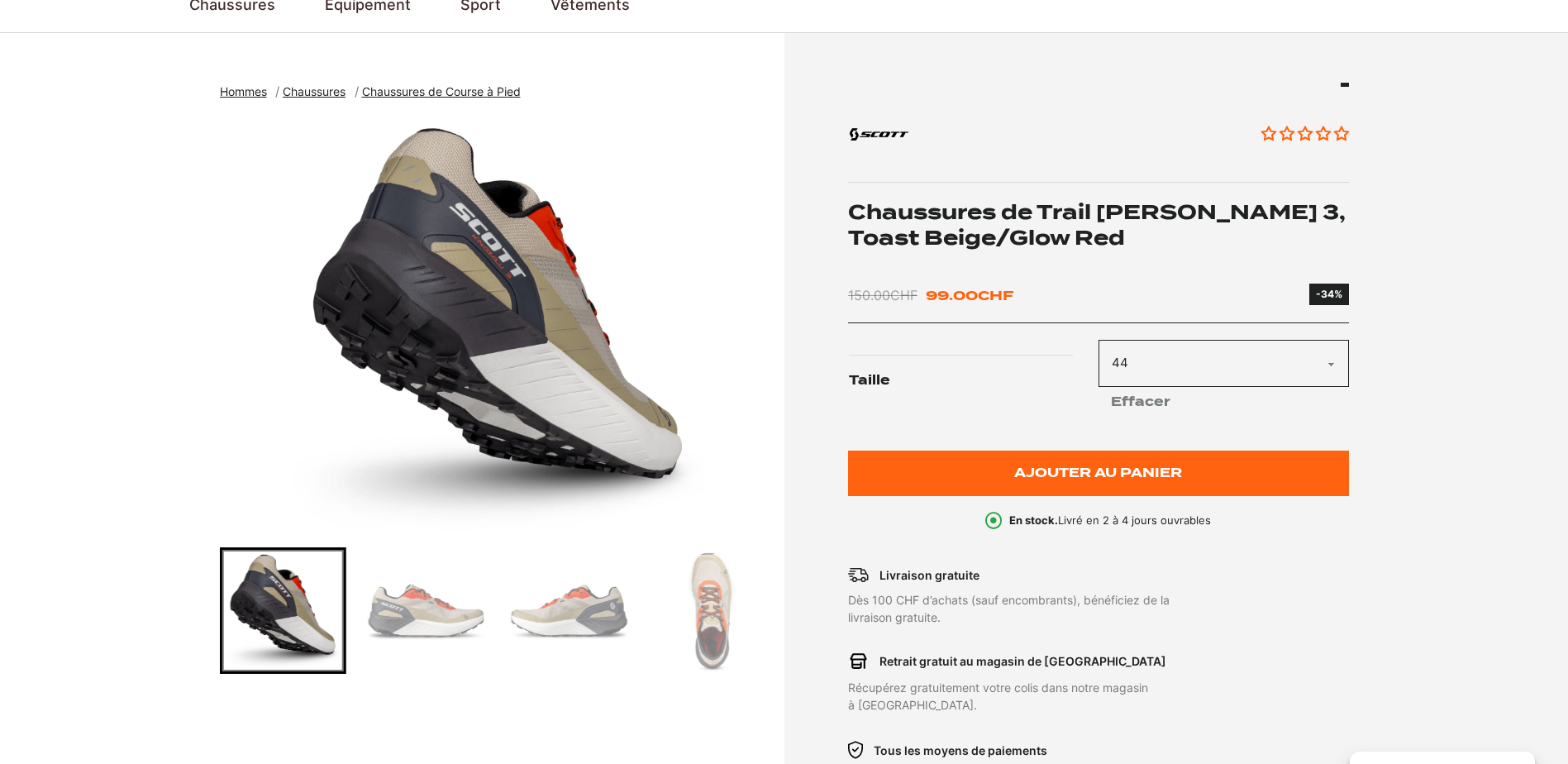
click at [455, 607] on img "Go to slide 3" at bounding box center [426, 610] width 122 height 122
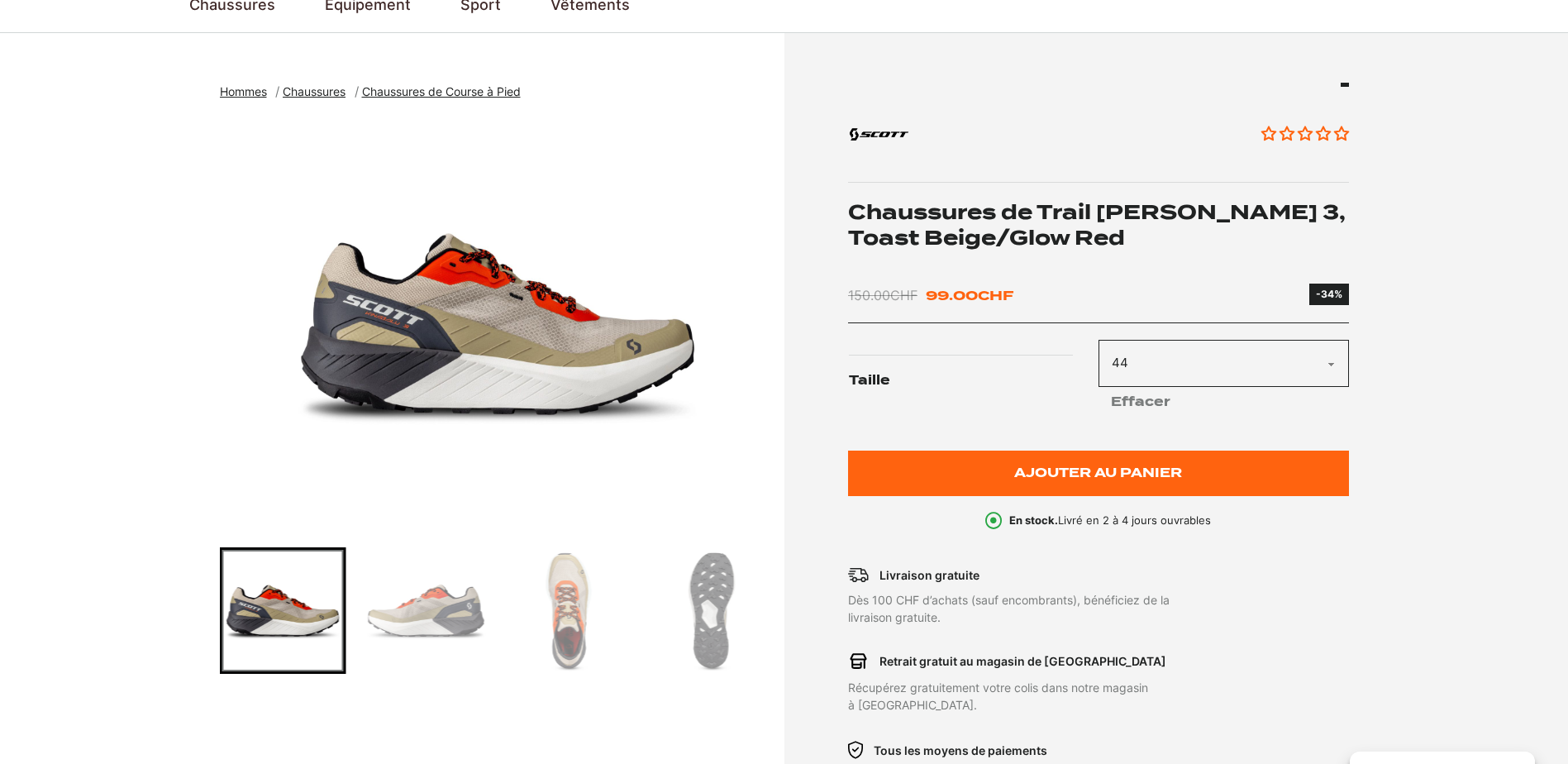
click at [455, 607] on img "Go to slide 4" at bounding box center [426, 610] width 122 height 122
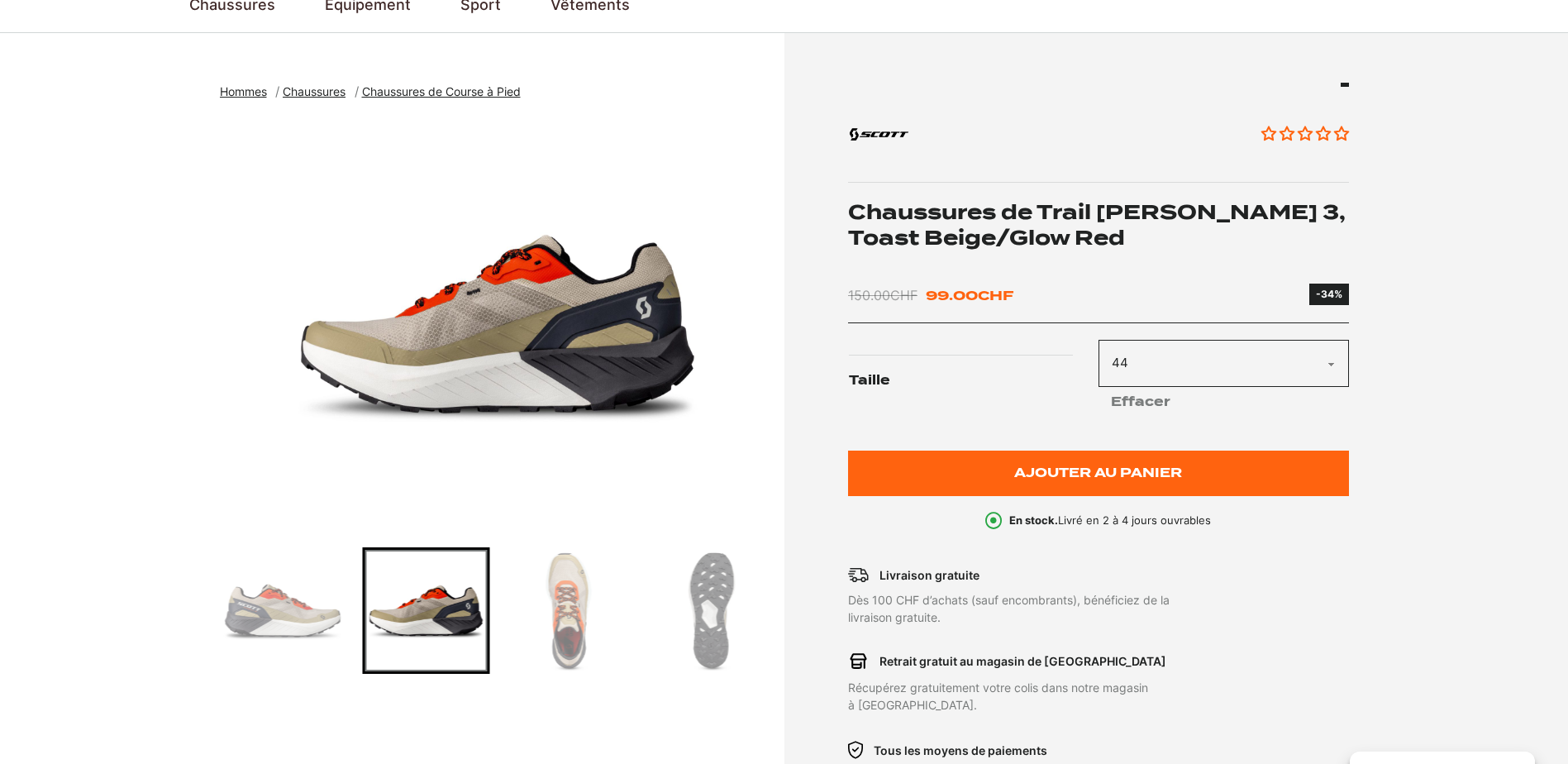
click at [583, 590] on img "Go to slide 5" at bounding box center [570, 610] width 122 height 122
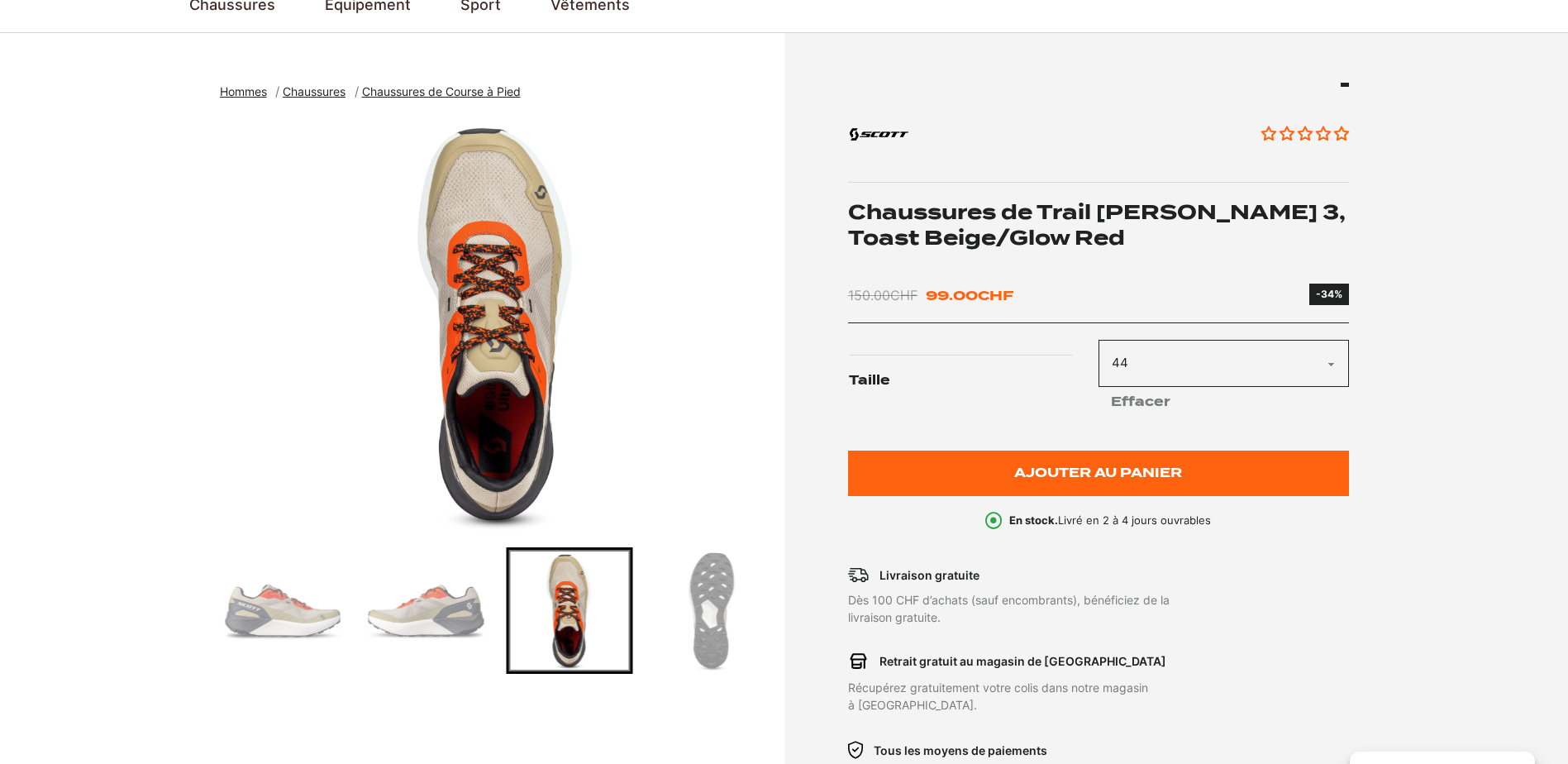
click at [732, 610] on img "Go to slide 6" at bounding box center [713, 610] width 122 height 122
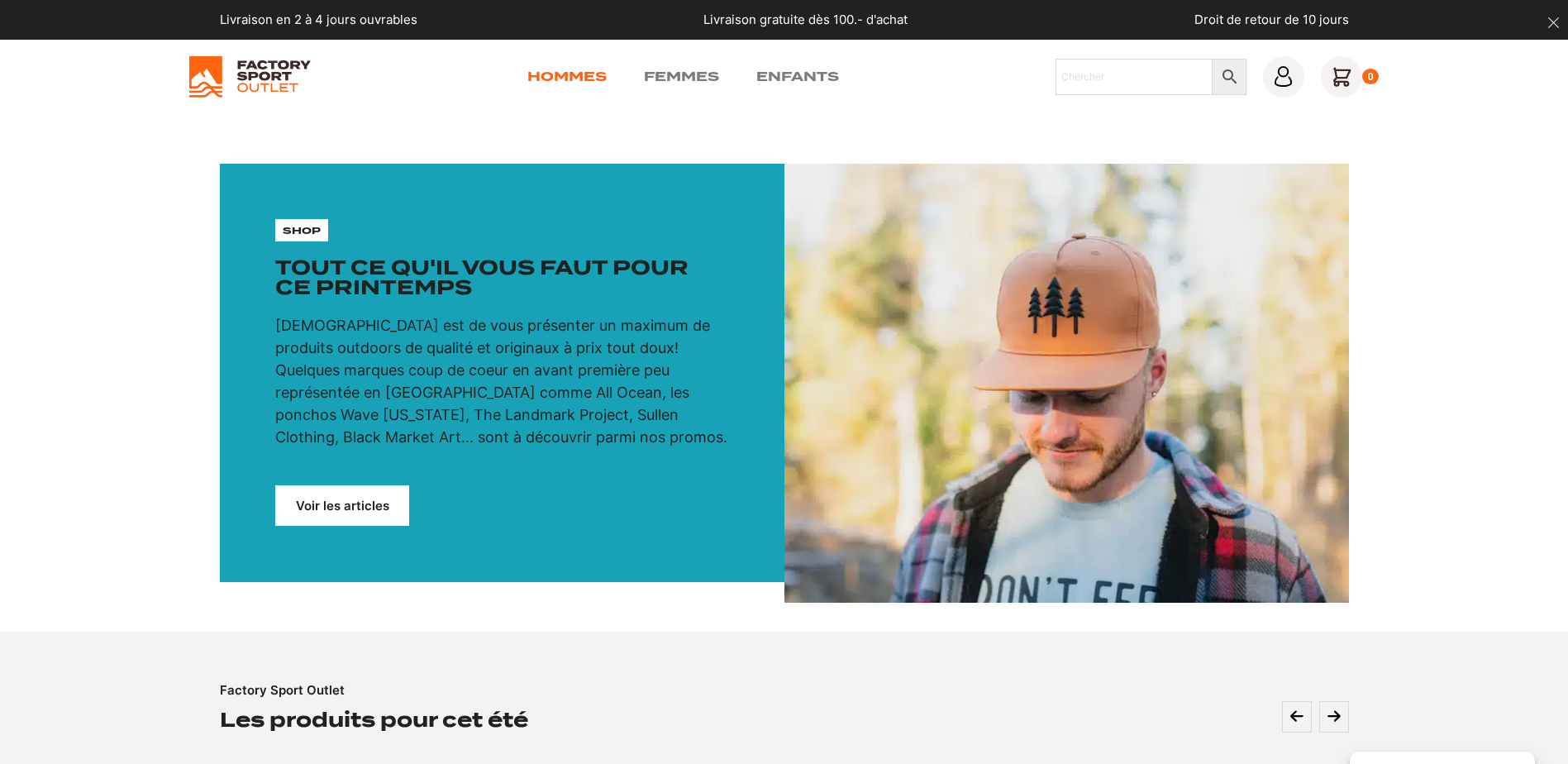
click at [538, 72] on link "Hommes" at bounding box center [567, 76] width 79 height 20
